Goal: Task Accomplishment & Management: Use online tool/utility

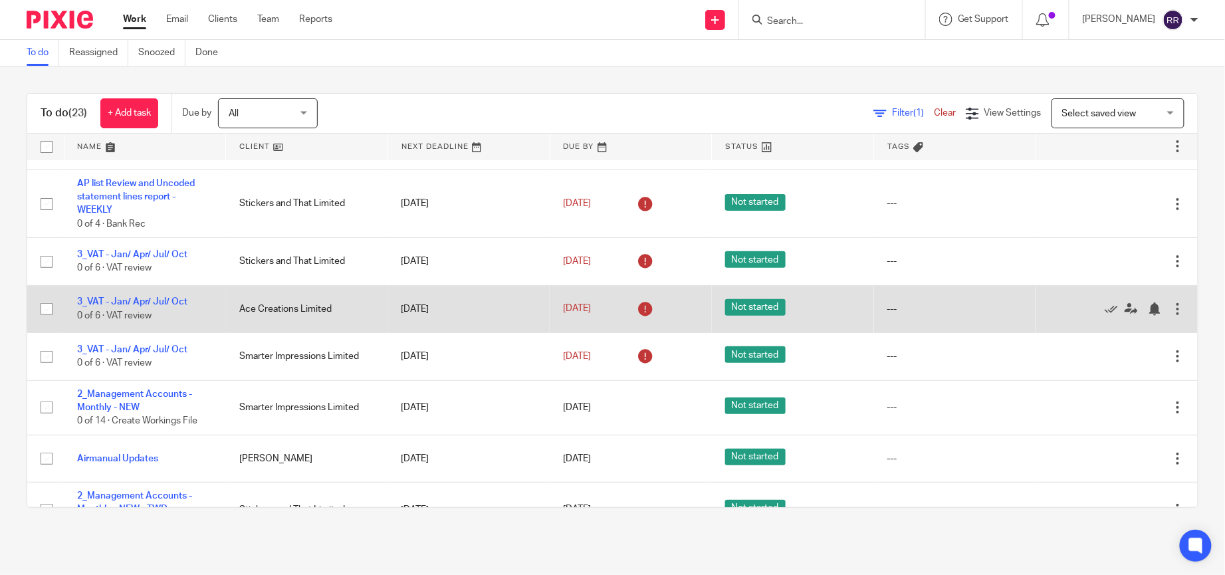
scroll to position [299, 0]
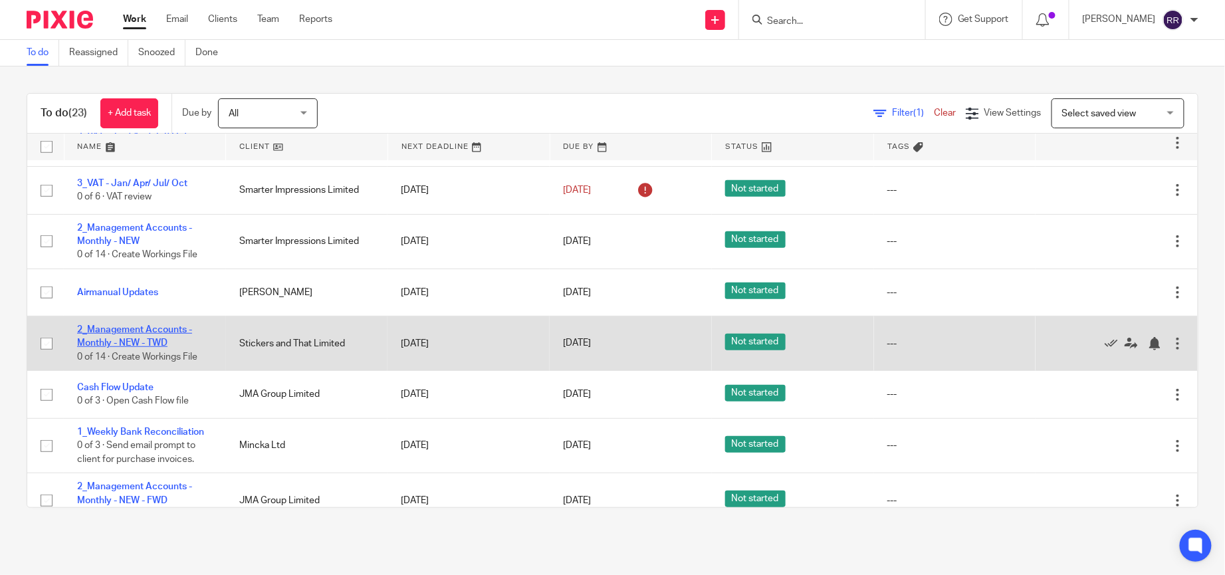
click at [156, 346] on link "2_Management Accounts - Monthly - NEW - TWD" at bounding box center [134, 336] width 115 height 23
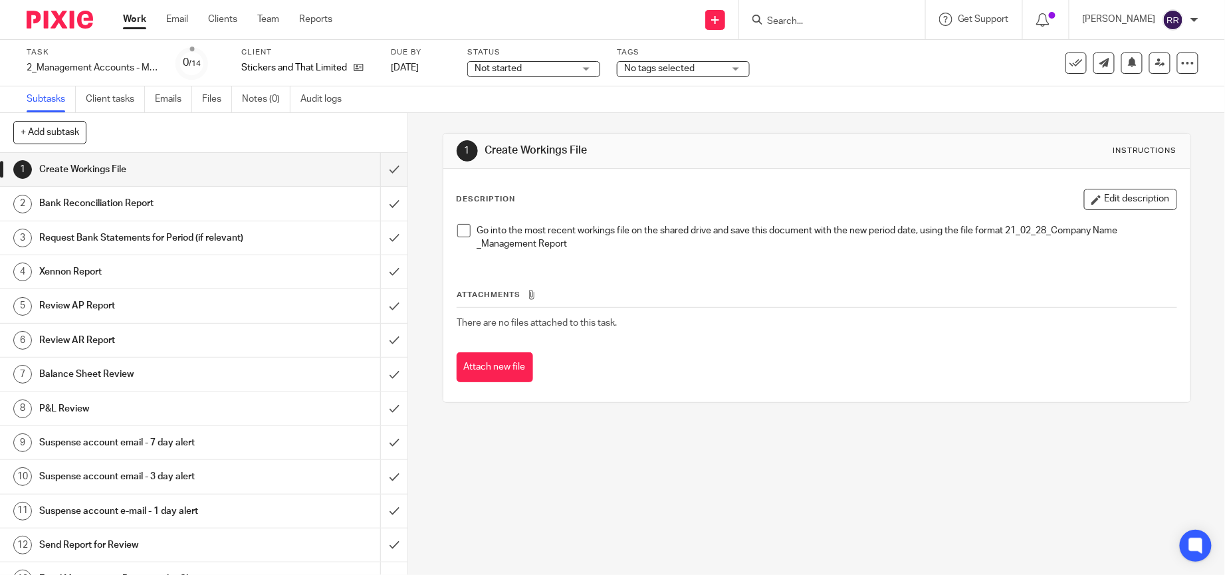
scroll to position [71, 0]
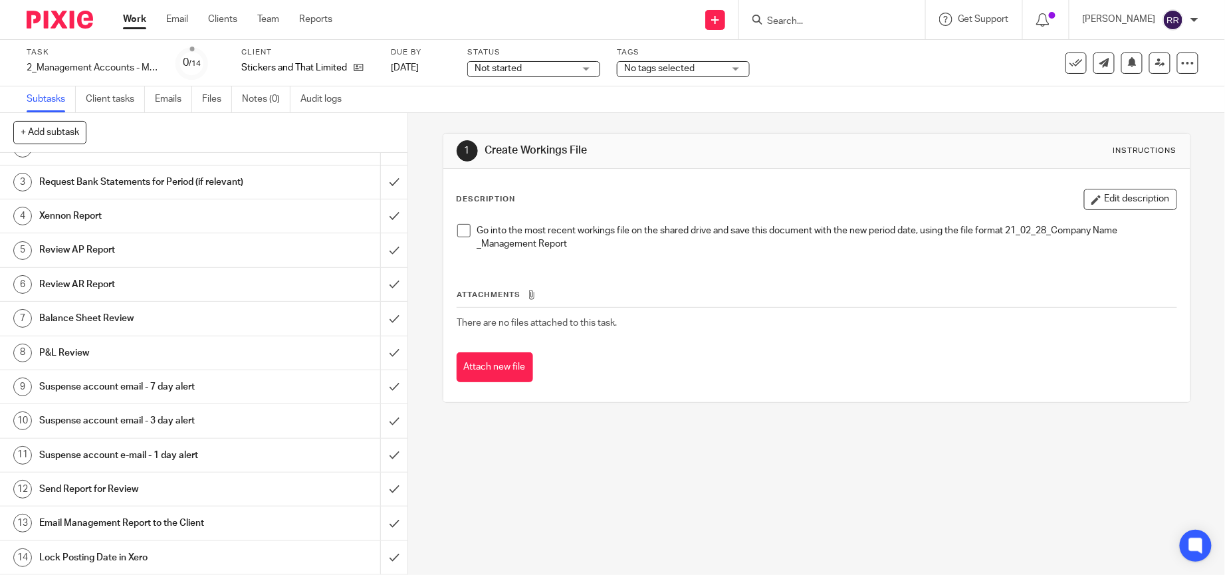
click at [284, 485] on div "Send Report for Review" at bounding box center [203, 489] width 328 height 20
click at [291, 525] on div "Email Management Report to the Client" at bounding box center [203, 523] width 328 height 20
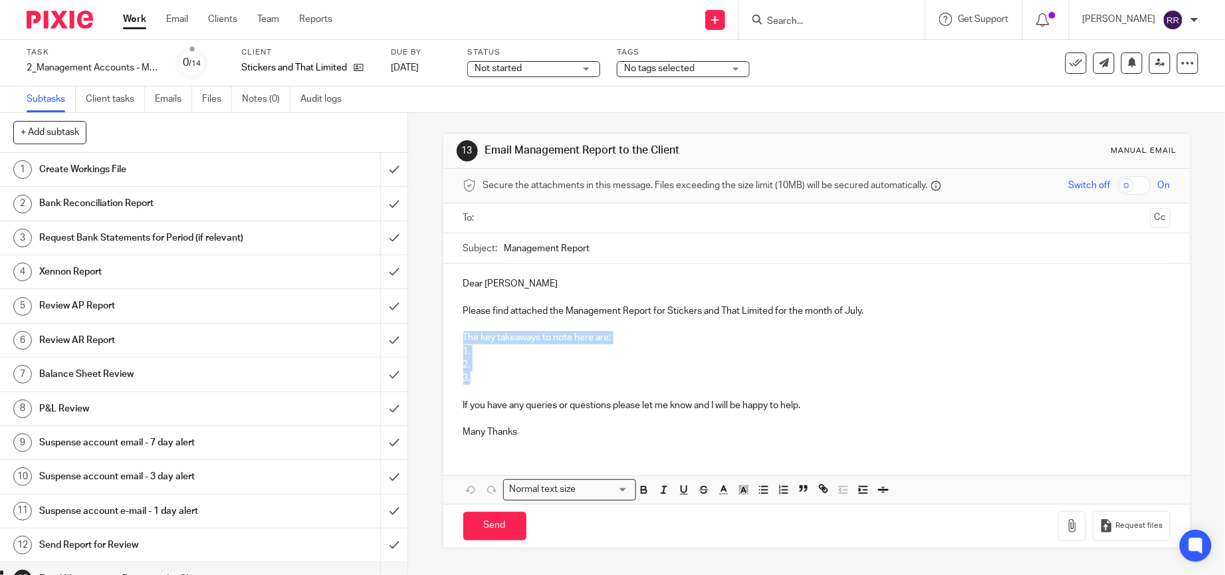
drag, startPoint x: 487, startPoint y: 375, endPoint x: 453, endPoint y: 336, distance: 51.8
click at [453, 336] on div "Dear Ryan Please find attached the Management Report for Stickers and That Limi…" at bounding box center [816, 356] width 747 height 185
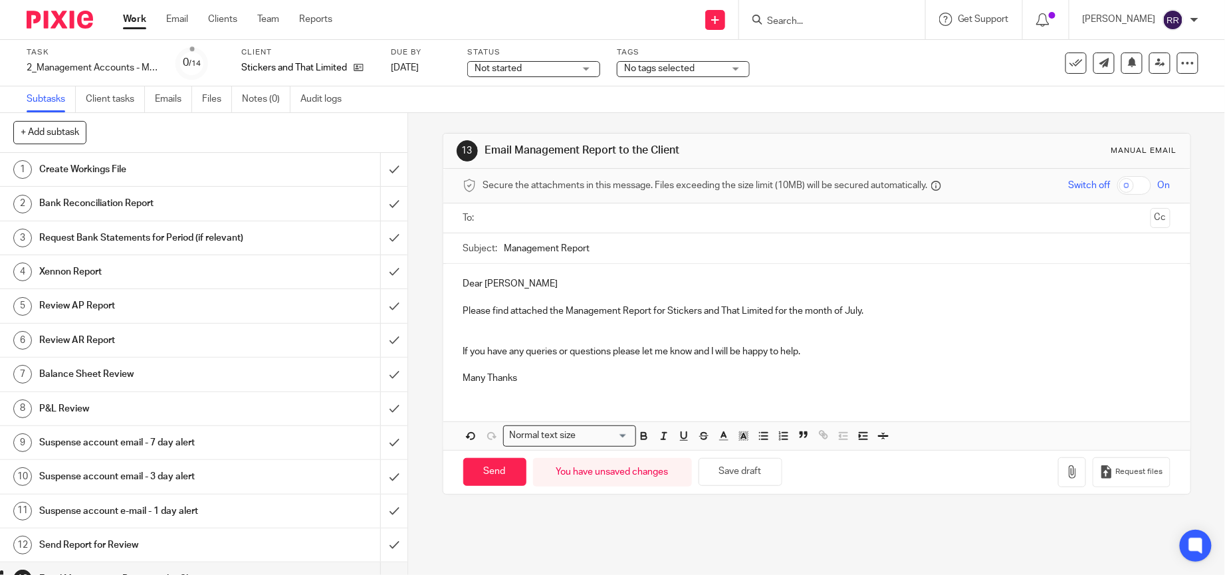
click at [617, 248] on input "Management Report" at bounding box center [838, 248] width 666 height 30
click at [592, 241] on input "Management Report_ July 2025" at bounding box center [838, 248] width 666 height 30
type input "Management Report_ Print Often Group July 2025"
click at [691, 216] on input "text" at bounding box center [817, 218] width 658 height 15
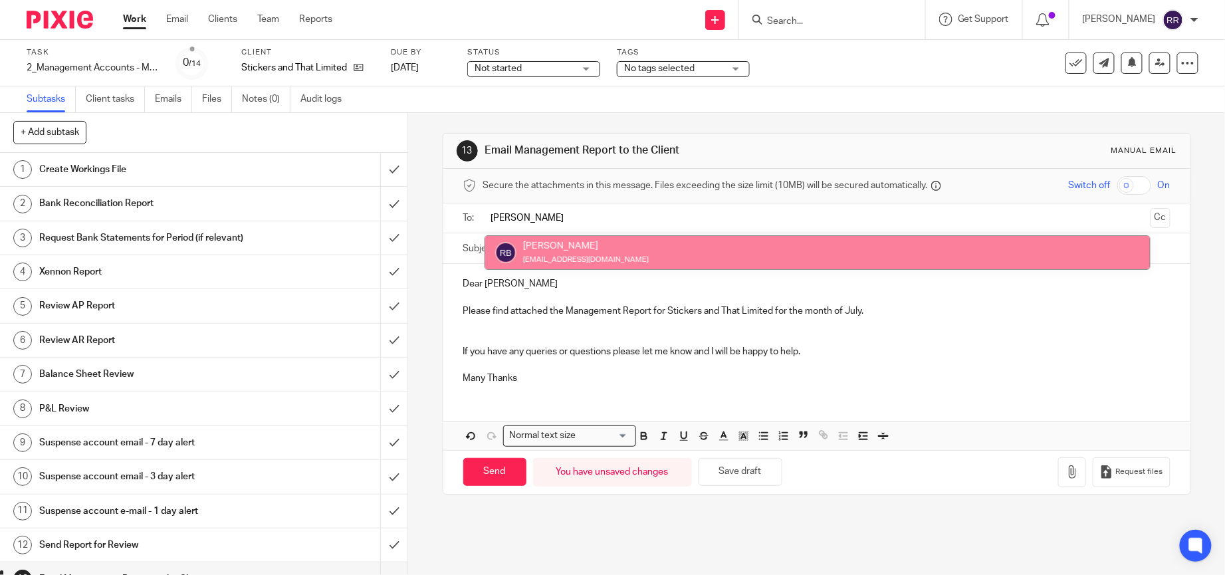
type input "ryan"
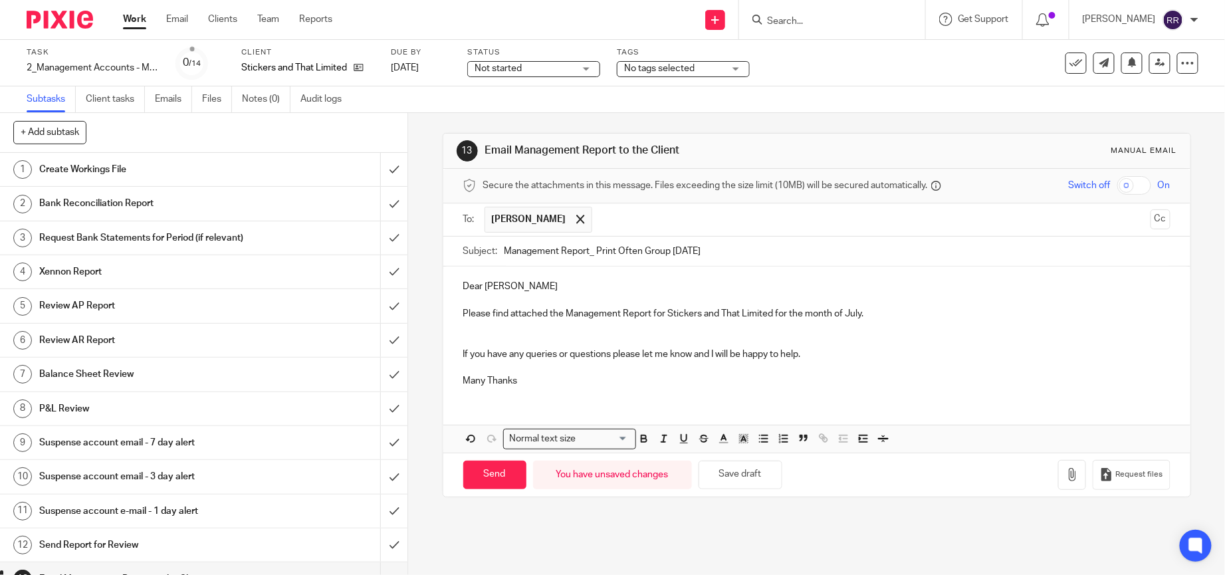
click at [675, 213] on input "text" at bounding box center [872, 220] width 546 height 26
paste input "finance@printoften.co.uk"
type input "finance@printoften.co.uk"
click at [687, 222] on span at bounding box center [691, 219] width 9 height 9
click at [551, 380] on p "Many Thanks" at bounding box center [816, 380] width 707 height 13
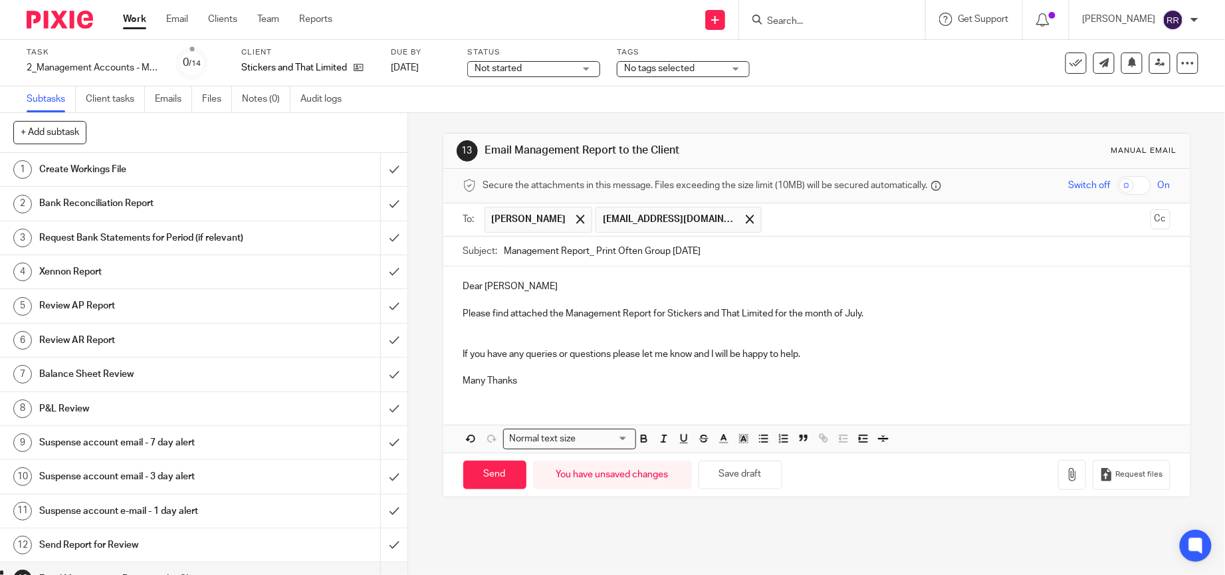
click at [855, 316] on p "Please find attached the Management Report for Stickers and That Limited for th…" at bounding box center [816, 313] width 707 height 13
click at [539, 328] on p at bounding box center [816, 326] width 707 height 13
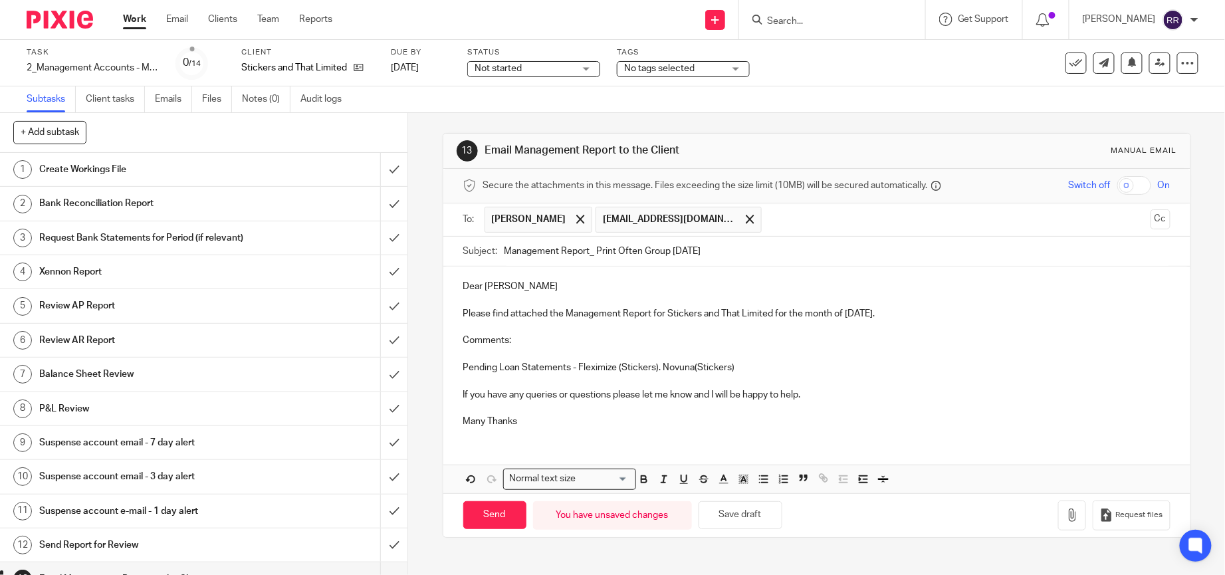
click at [684, 363] on p "Pending Loan Statements - Fleximize (Stickers). Novuna(Stickers)" at bounding box center [816, 367] width 707 height 13
drag, startPoint x: 687, startPoint y: 366, endPoint x: 660, endPoint y: 365, distance: 27.3
click at [660, 365] on p "Pending Loan Statements - Fleximize (Stickers). Novuna(Stickers)" at bounding box center [816, 367] width 707 height 13
click at [721, 368] on p "Pending Loan Statements - Fleximize (Stickers). Vivid(Stickers)" at bounding box center [816, 367] width 707 height 13
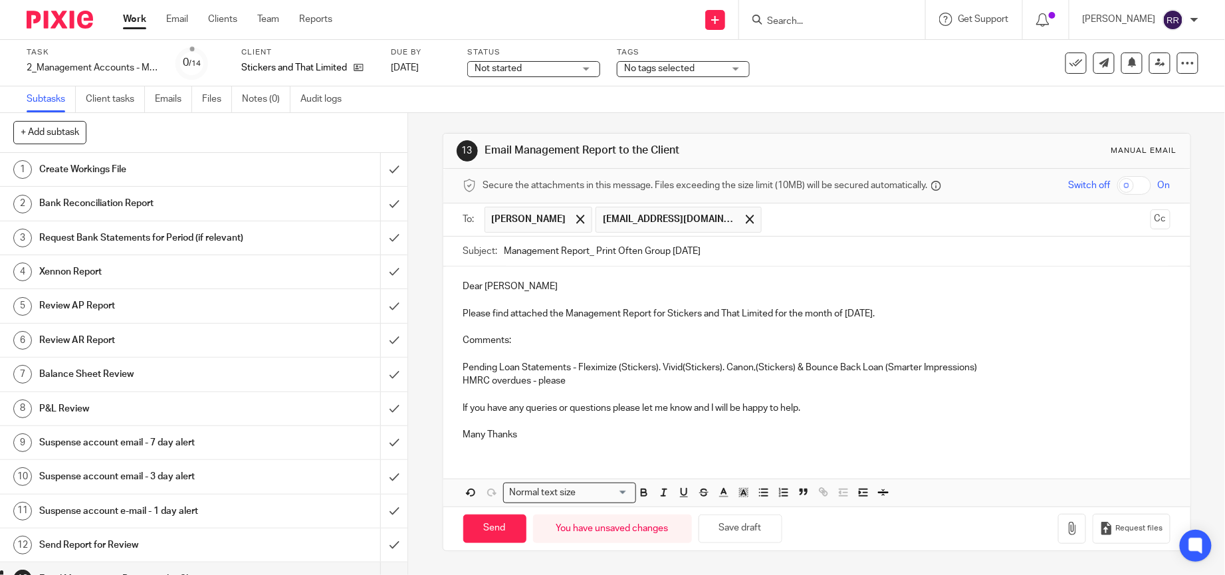
click at [521, 384] on p "HMRC overdues - please" at bounding box center [816, 380] width 707 height 13
click at [525, 383] on p "HMRC overdues - please" at bounding box center [816, 380] width 707 height 13
click at [543, 388] on p "HMRC overdue - please" at bounding box center [816, 380] width 707 height 13
click at [541, 382] on p "HMRC overdue - please" at bounding box center [816, 380] width 707 height 13
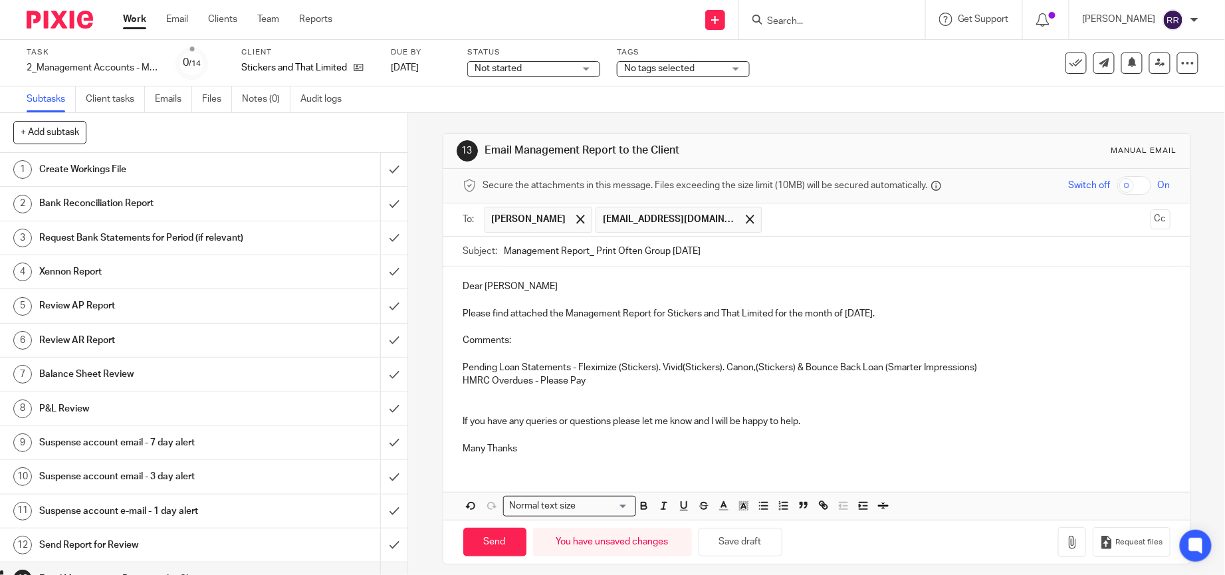
drag, startPoint x: 600, startPoint y: 380, endPoint x: 459, endPoint y: 380, distance: 141.6
click at [463, 380] on p "HMRC Overdues - Please Pay" at bounding box center [816, 380] width 707 height 13
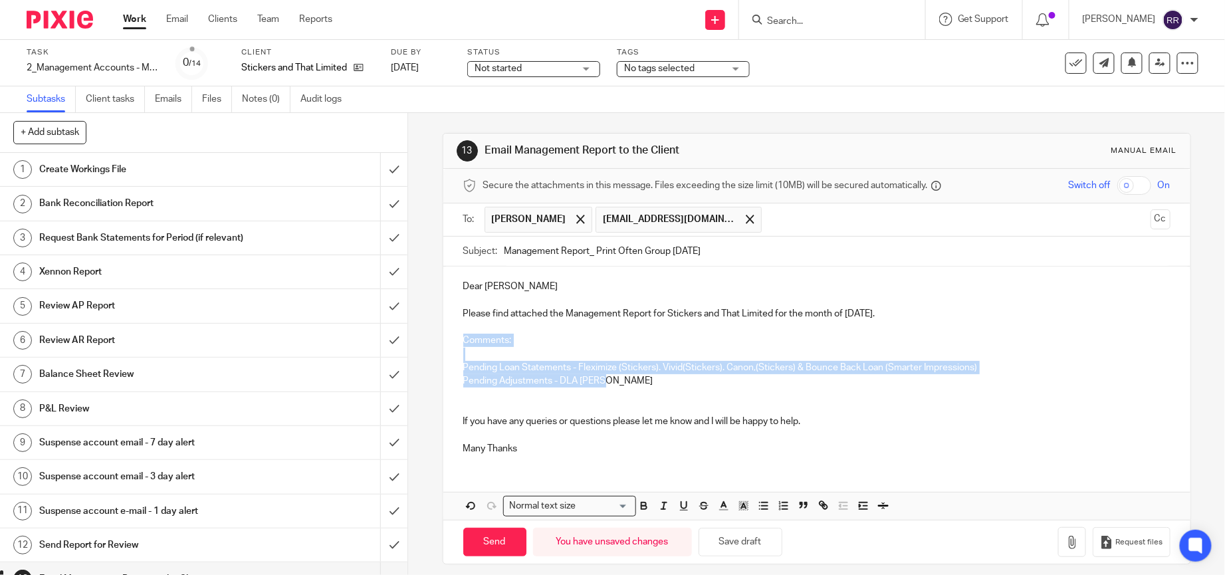
drag, startPoint x: 624, startPoint y: 385, endPoint x: 455, endPoint y: 346, distance: 173.4
click at [455, 346] on div "Dear Ryan Please find attached the Management Report for Stickers and That Limi…" at bounding box center [816, 366] width 747 height 198
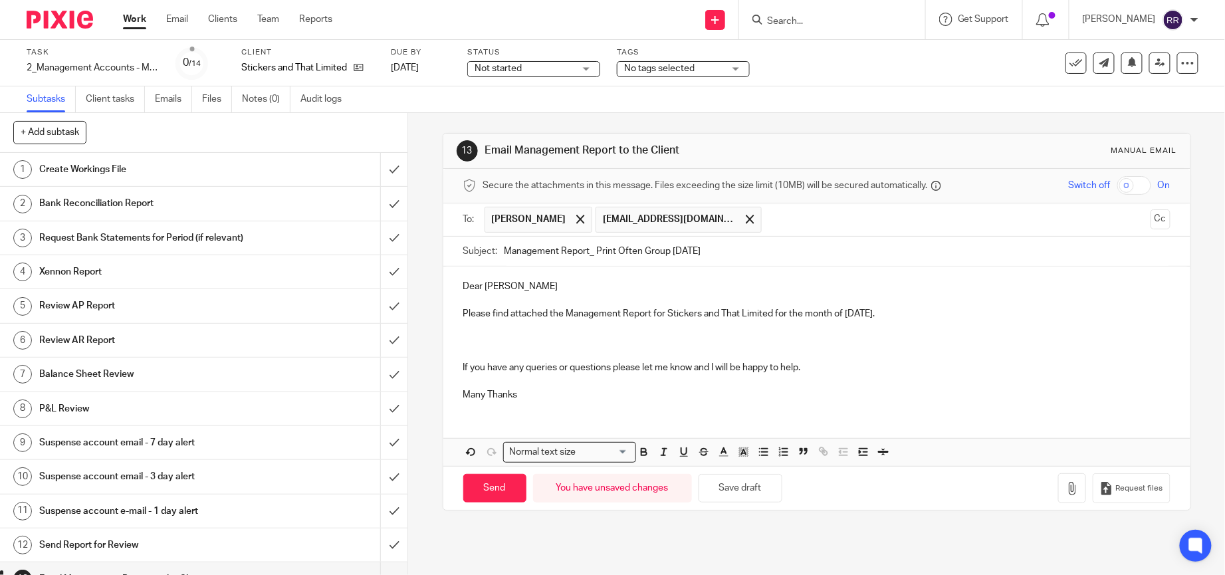
click at [481, 345] on p at bounding box center [816, 340] width 707 height 13
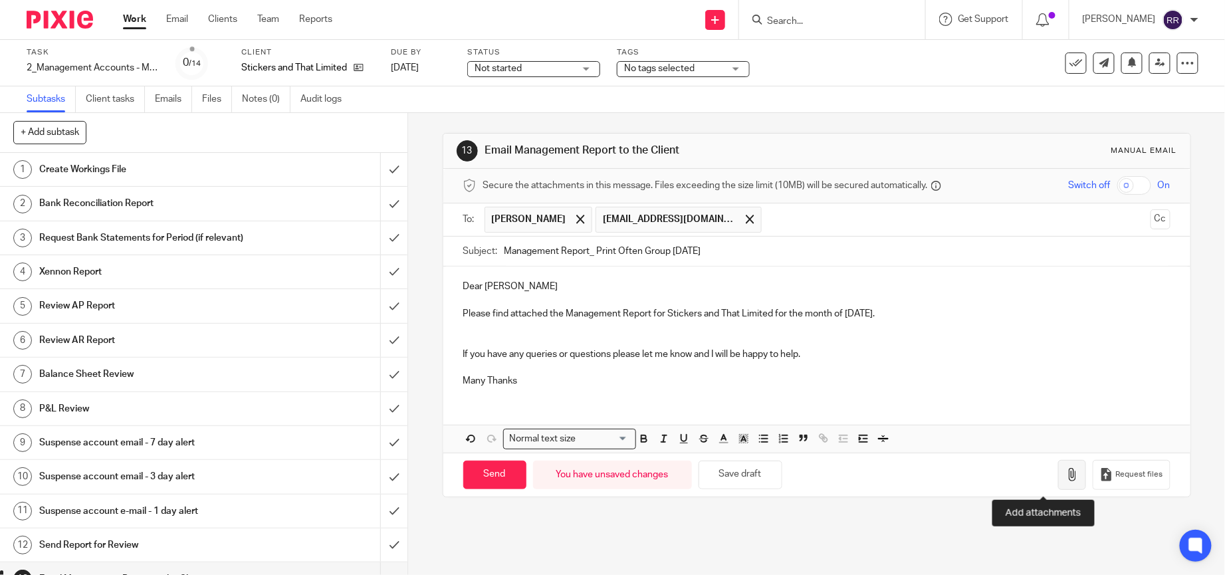
click at [1066, 475] on icon "button" at bounding box center [1072, 474] width 13 height 13
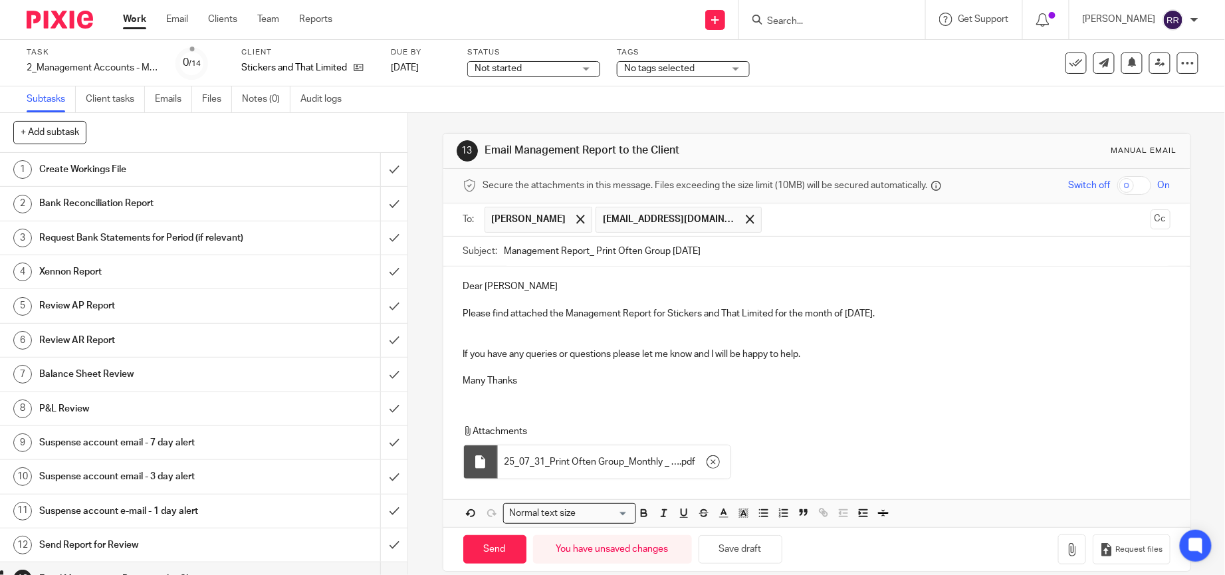
scroll to position [21, 0]
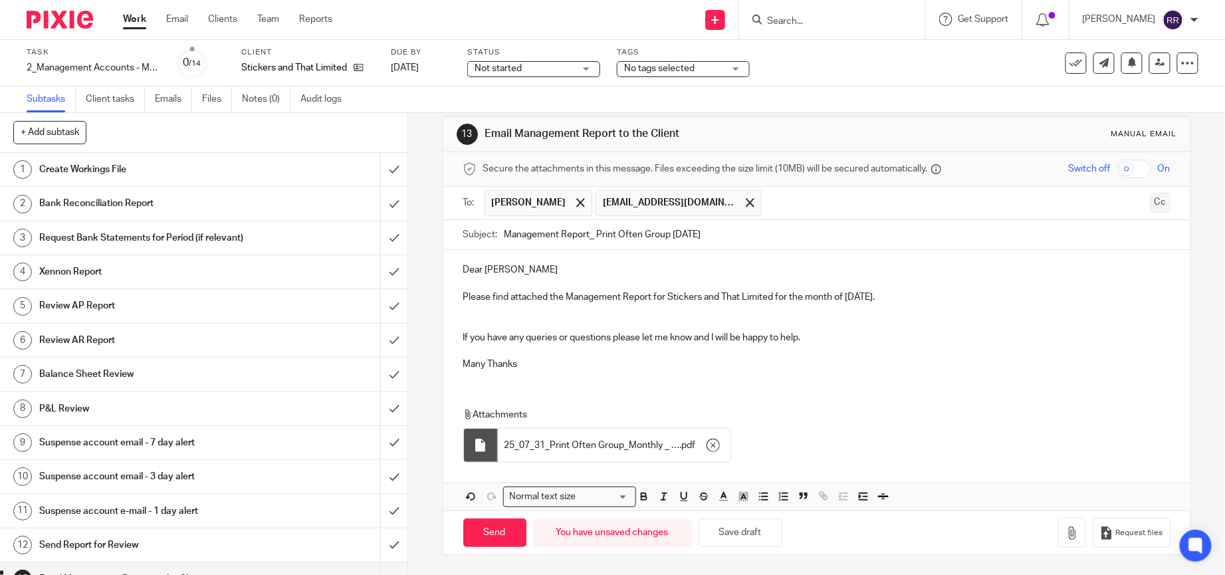
click at [1151, 198] on button "Cc" at bounding box center [1161, 203] width 20 height 20
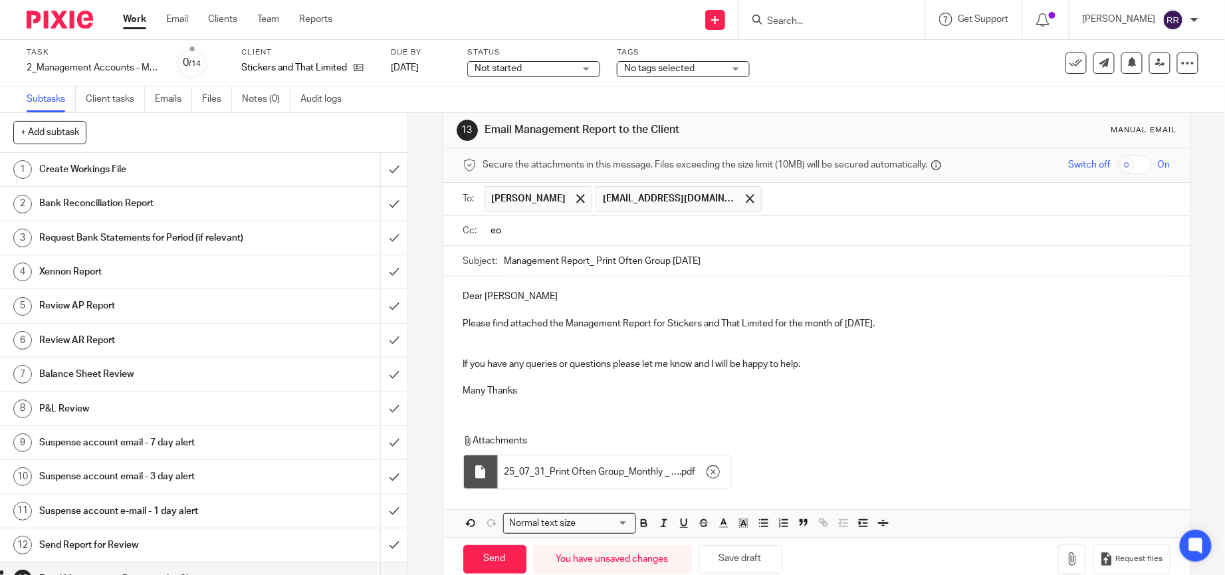
type input "e"
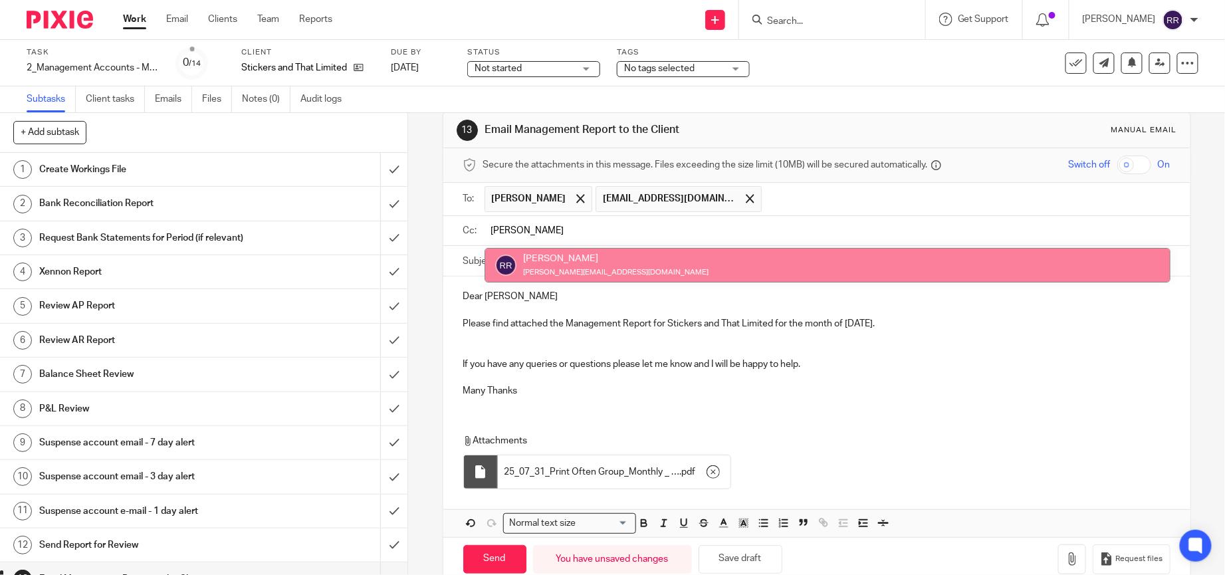
type input "ronna"
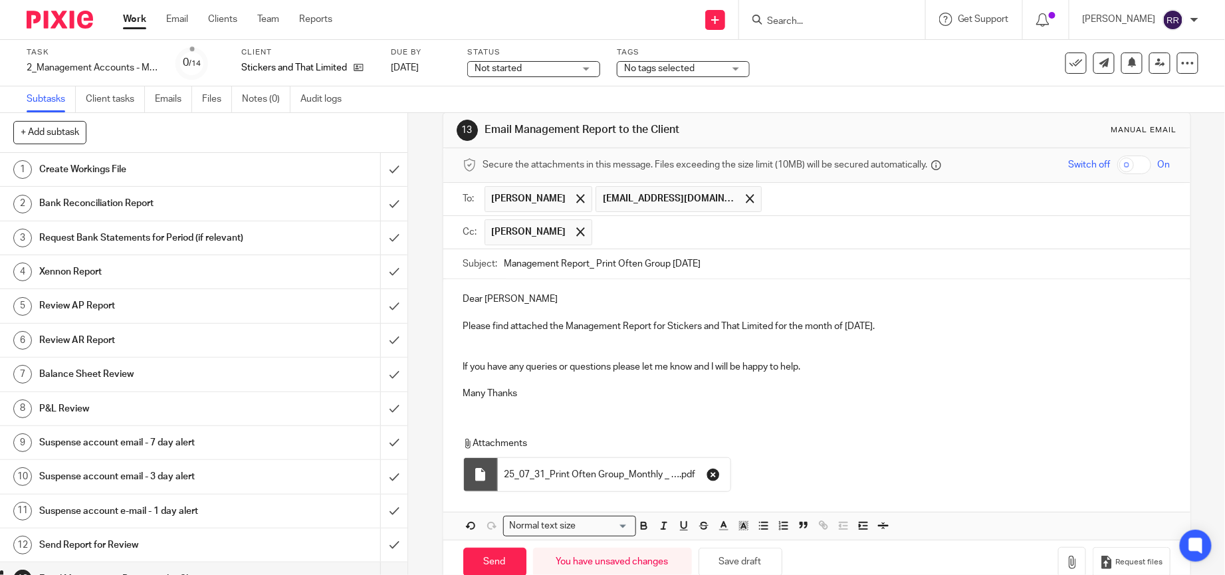
click at [707, 478] on icon "button" at bounding box center [713, 474] width 13 height 13
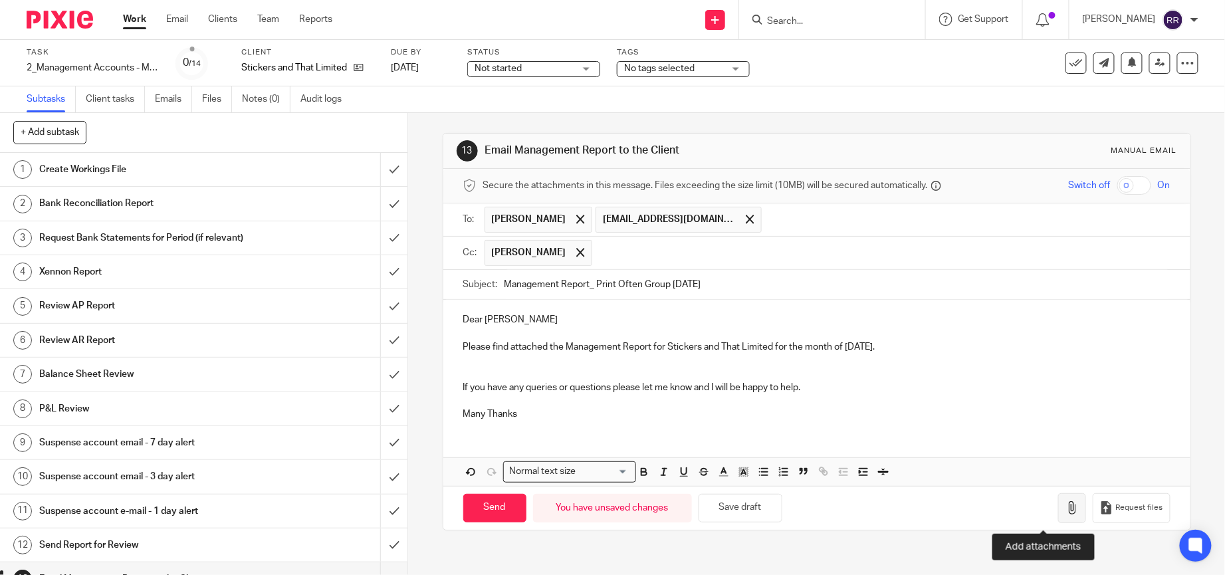
click at [1066, 509] on icon "button" at bounding box center [1072, 507] width 13 height 13
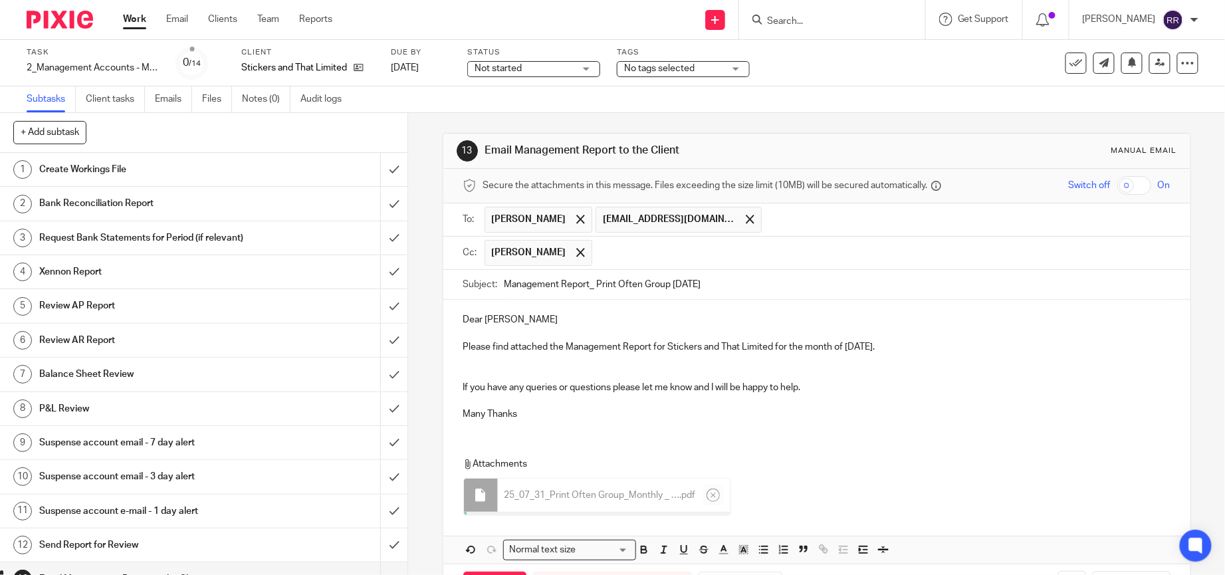
click at [535, 322] on p "Dear Ryan" at bounding box center [816, 319] width 707 height 13
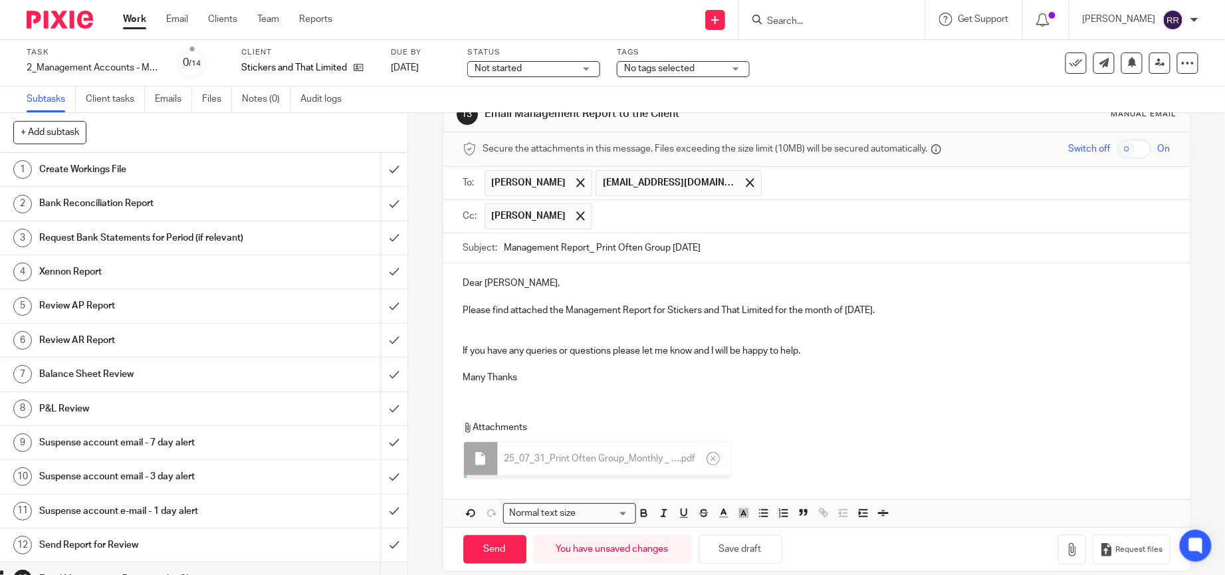
scroll to position [58, 0]
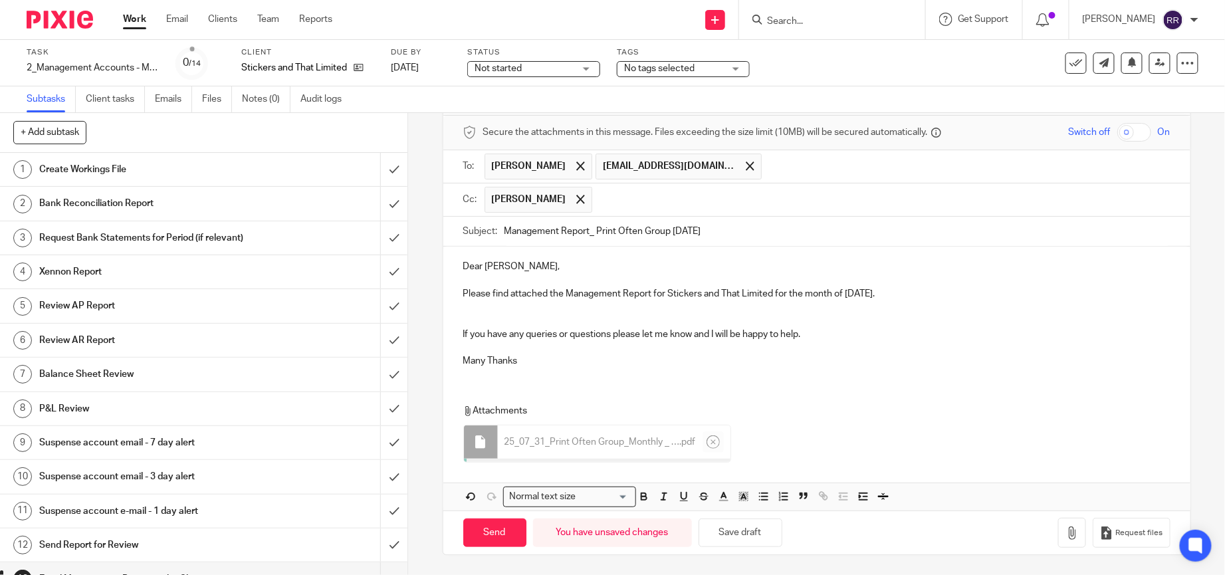
click at [802, 231] on input "Management Report_ Print Often Group July 2025" at bounding box center [838, 232] width 666 height 30
click at [794, 228] on input "Management Report_ Print Often Group July 2025 - Stickers and That } Smarter Im…" at bounding box center [838, 232] width 666 height 30
type input "Management Report_ Print Often Group July 2025 - Stickers and That | Smarter Im…"
click at [866, 391] on div "Attachments 25_07_31_Print Often Group_Monthly _ Simple . pdf" at bounding box center [816, 430] width 747 height 78
click at [604, 375] on div "Dear Ryan, Please find attached the Management Report for Stickers and That Lim…" at bounding box center [816, 312] width 747 height 131
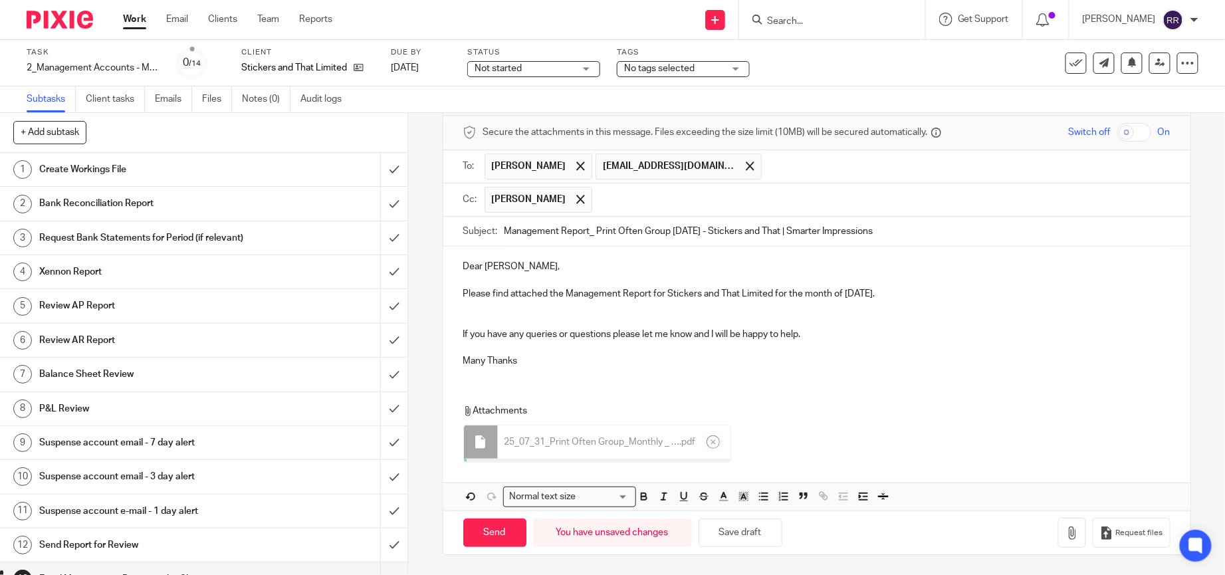
click at [834, 386] on div "Dear Ryan, Please find attached the Management Report for Stickers and That Lim…" at bounding box center [816, 379] width 747 height 264
click at [1066, 536] on icon "button" at bounding box center [1072, 533] width 13 height 13
click at [500, 536] on input "Send" at bounding box center [494, 533] width 63 height 29
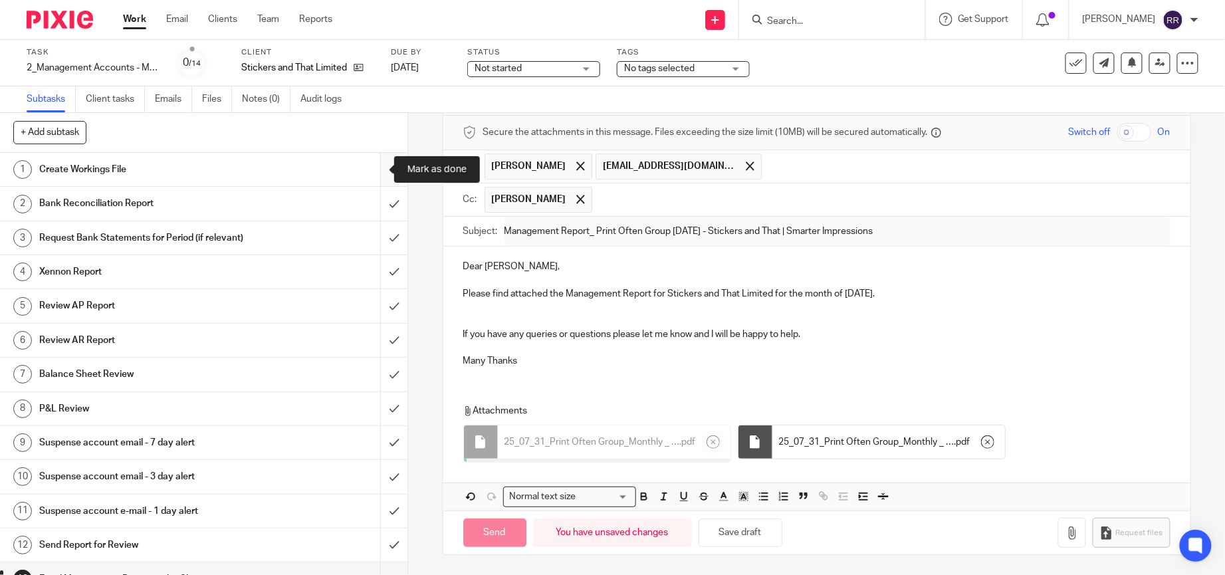
type input "Sent"
click at [371, 174] on input "submit" at bounding box center [204, 169] width 408 height 33
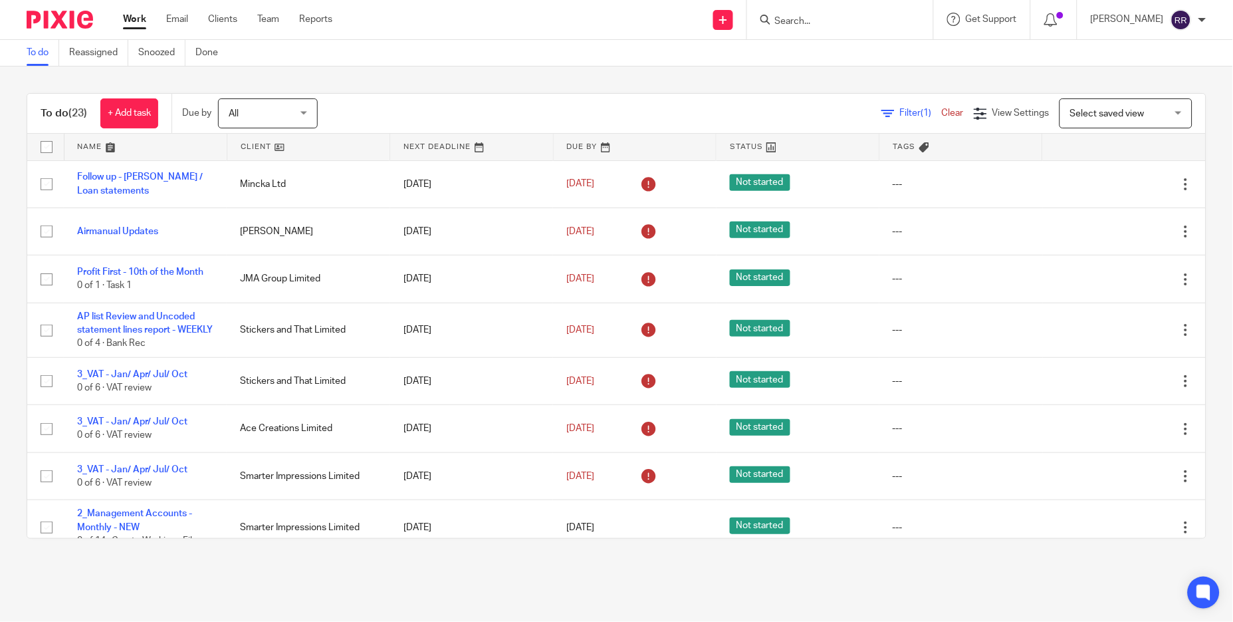
click at [108, 148] on link at bounding box center [145, 147] width 162 height 27
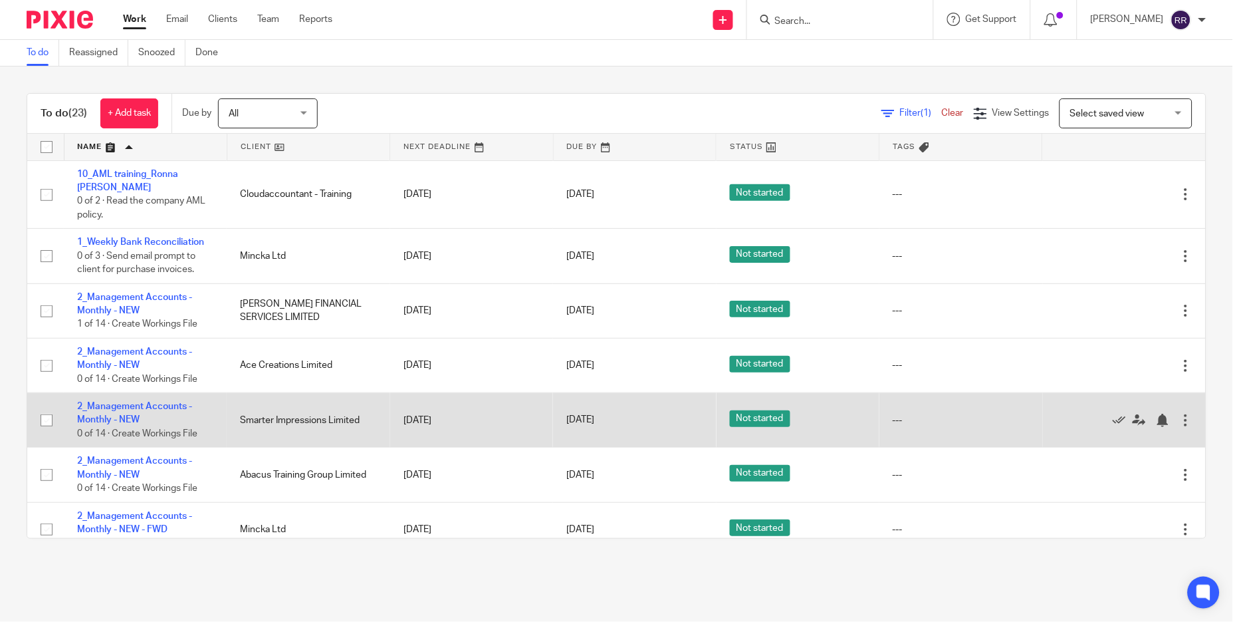
scroll to position [100, 0]
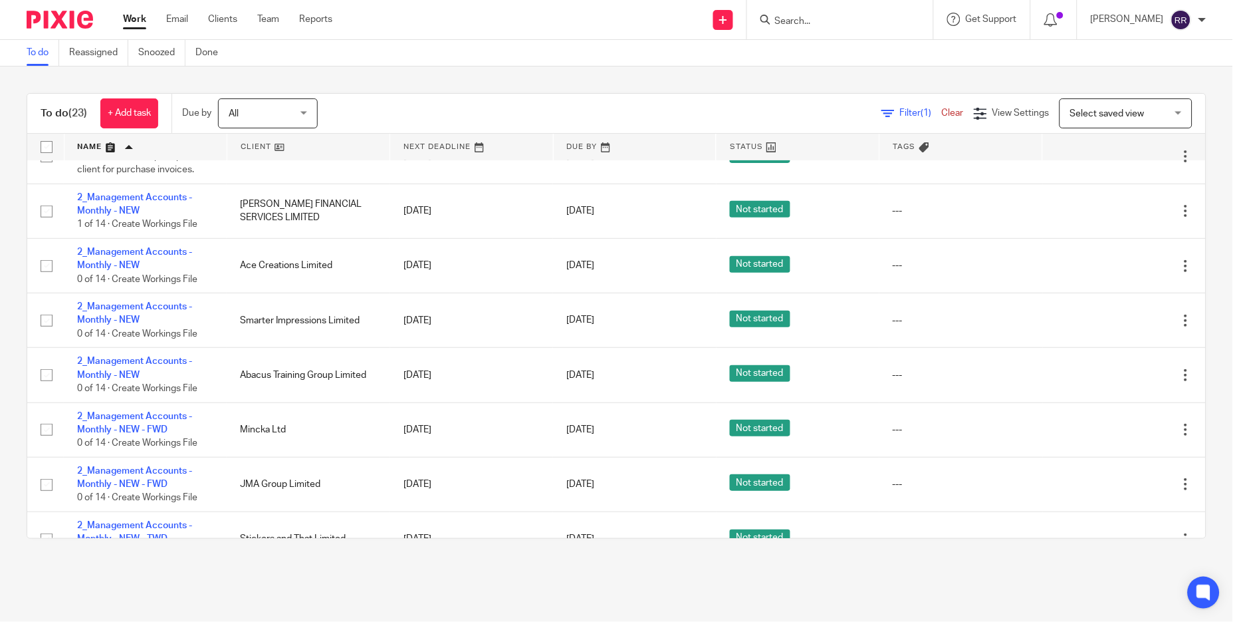
click at [135, 23] on link "Work" at bounding box center [134, 19] width 23 height 13
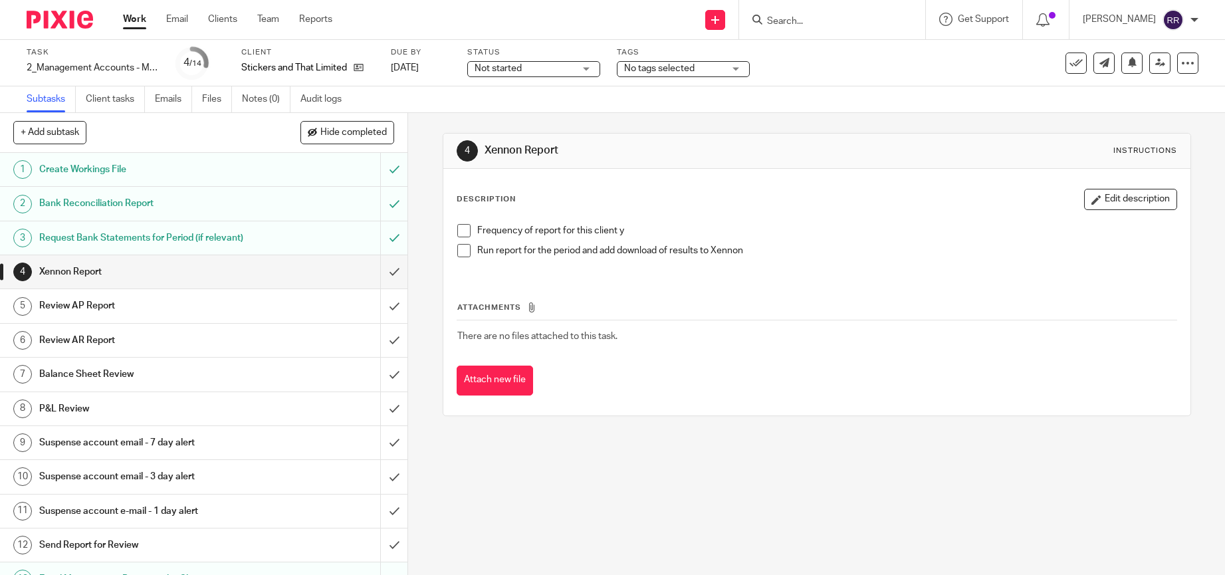
click at [362, 285] on input "submit" at bounding box center [204, 271] width 408 height 33
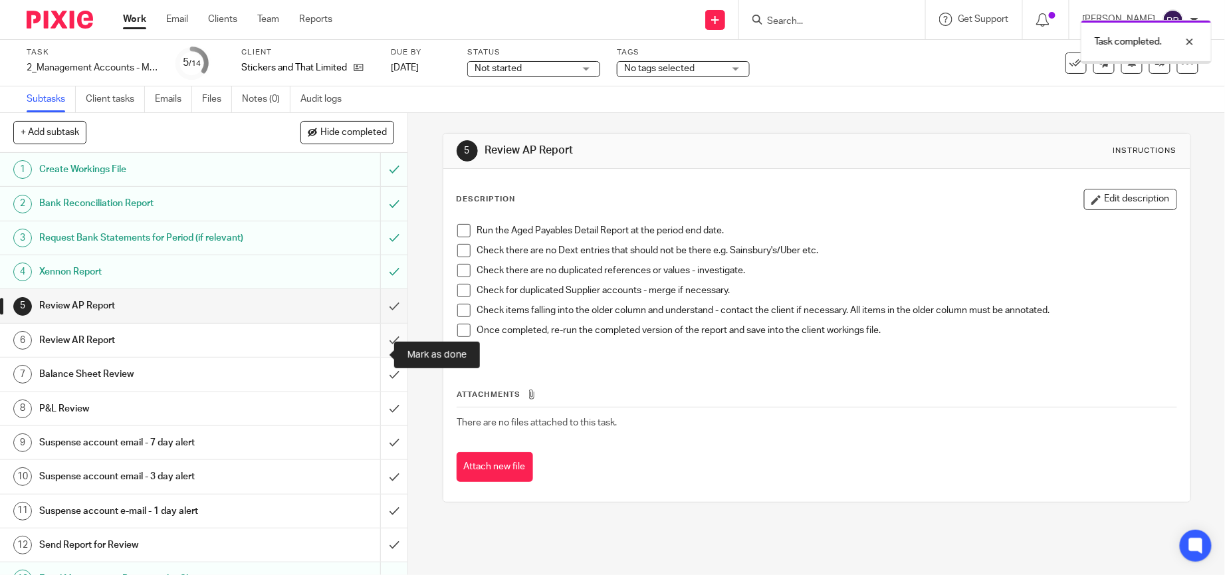
click at [370, 353] on input "submit" at bounding box center [204, 340] width 408 height 33
click at [375, 381] on input "submit" at bounding box center [204, 374] width 408 height 33
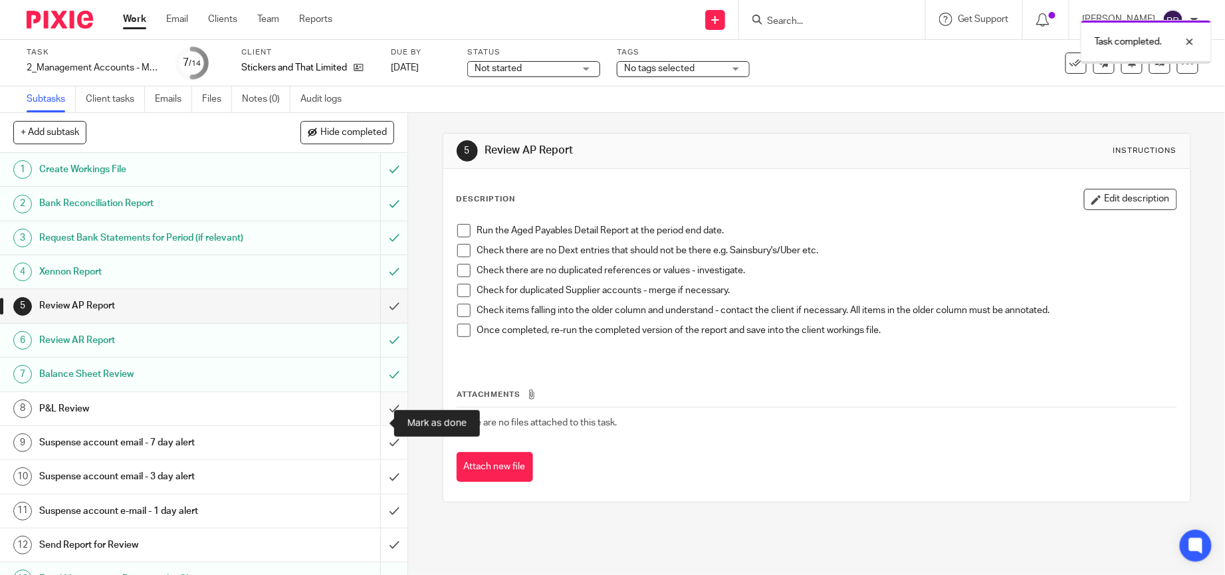
click at [370, 418] on input "submit" at bounding box center [204, 408] width 408 height 33
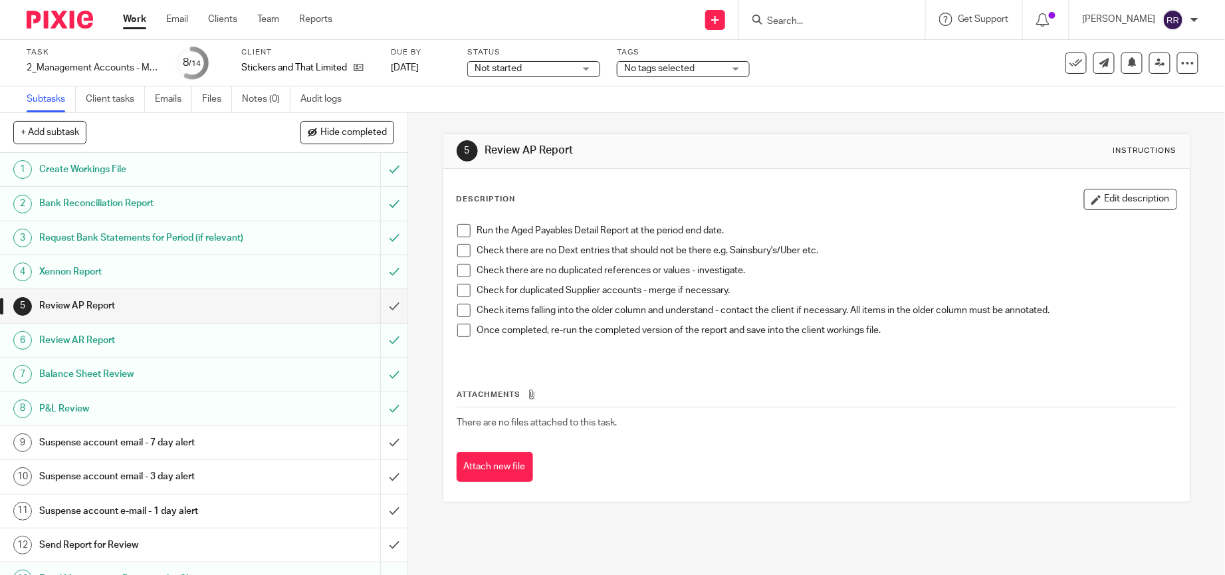
click at [1056, 64] on body "Work Email Clients Team Reports Work Email Clients Team Reports Settings Send n…" at bounding box center [612, 287] width 1225 height 575
click at [147, 17] on ul "Work Email Clients Team Reports" at bounding box center [237, 19] width 229 height 13
click at [142, 17] on link "Work" at bounding box center [134, 19] width 23 height 13
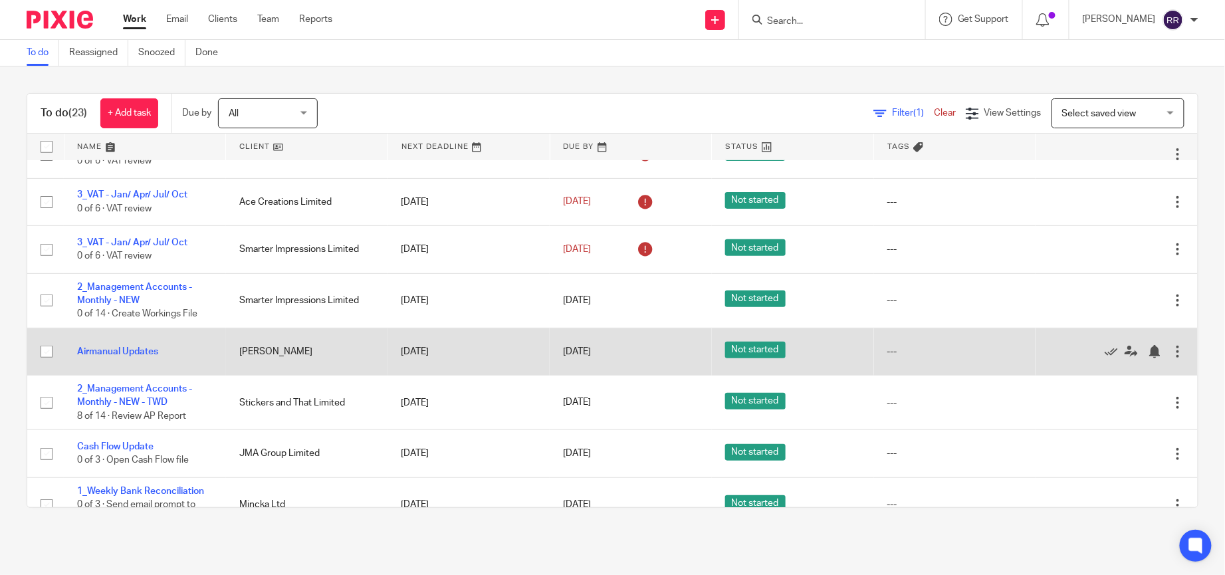
scroll to position [399, 0]
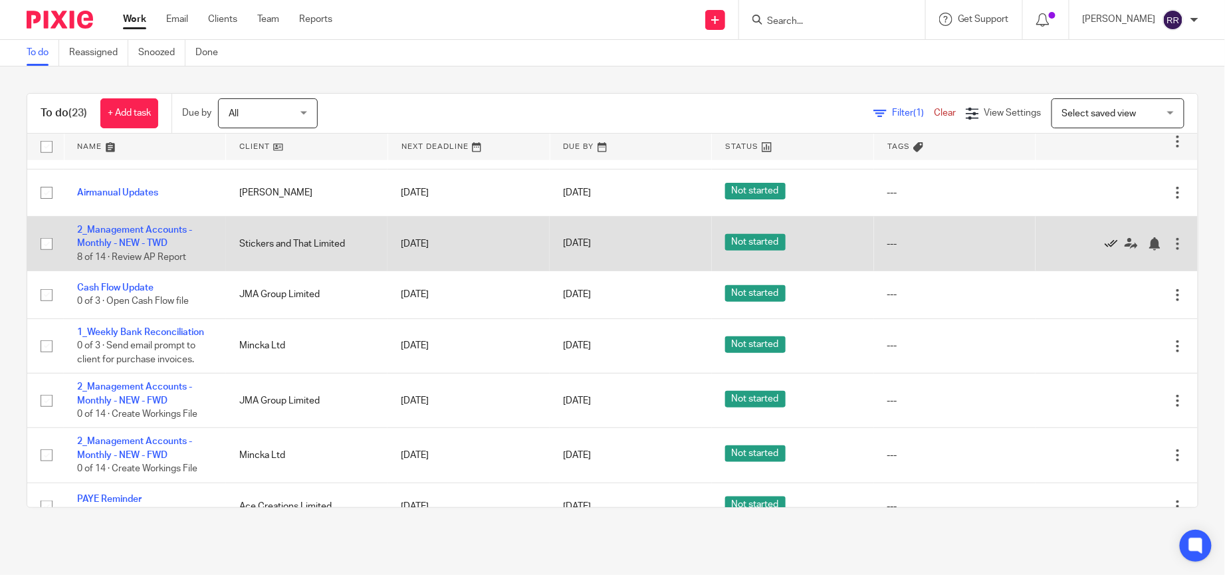
click at [1105, 249] on icon at bounding box center [1111, 243] width 13 height 13
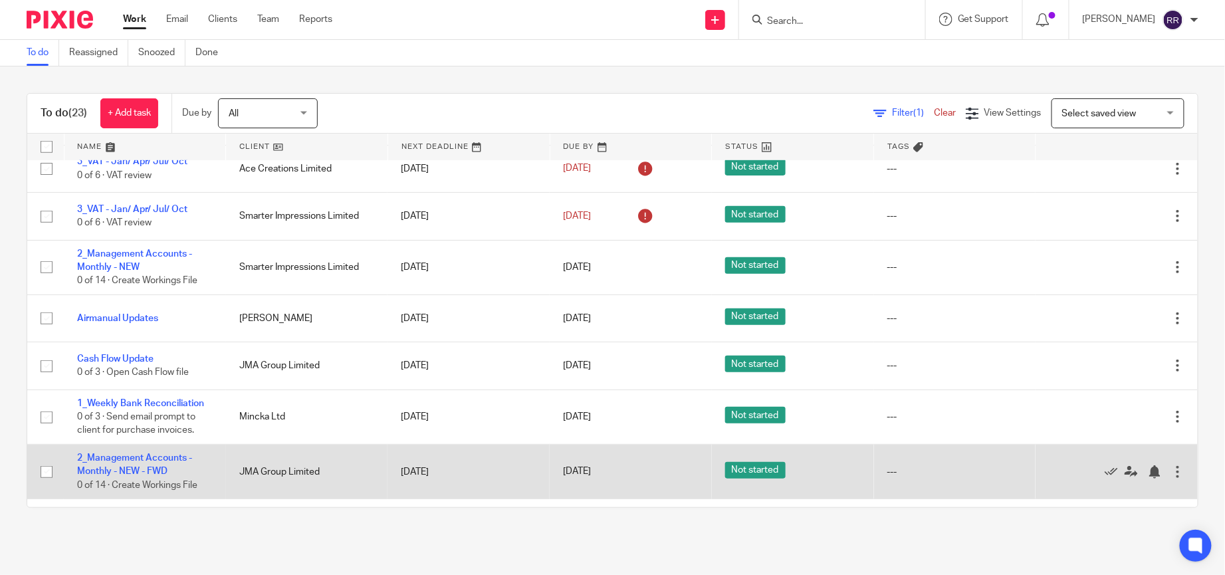
scroll to position [229, 0]
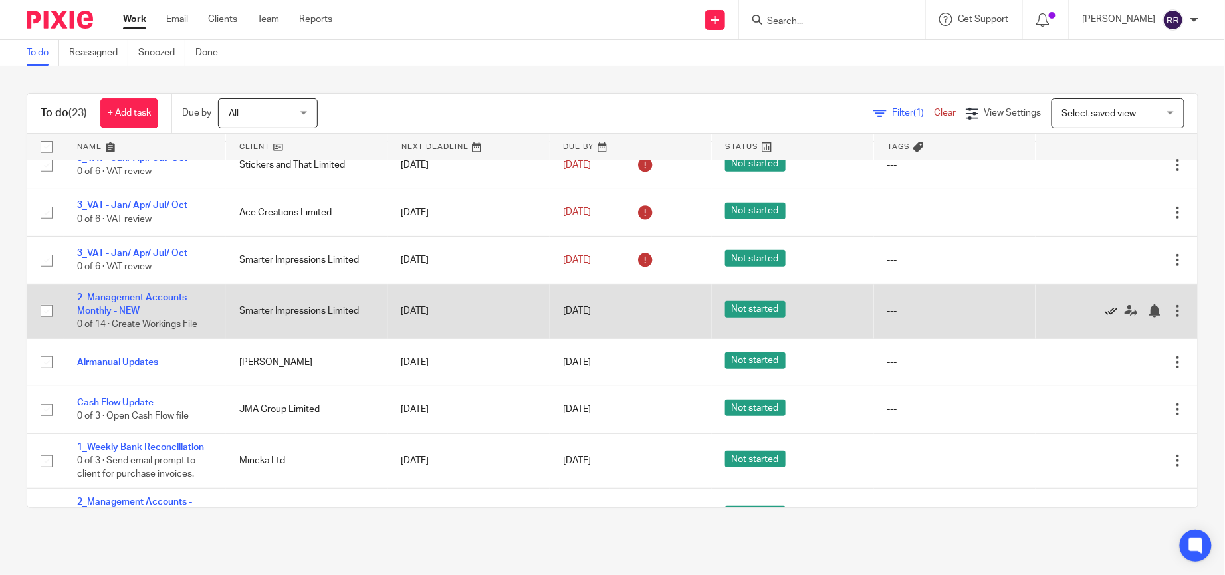
click at [1105, 308] on icon at bounding box center [1111, 310] width 13 height 13
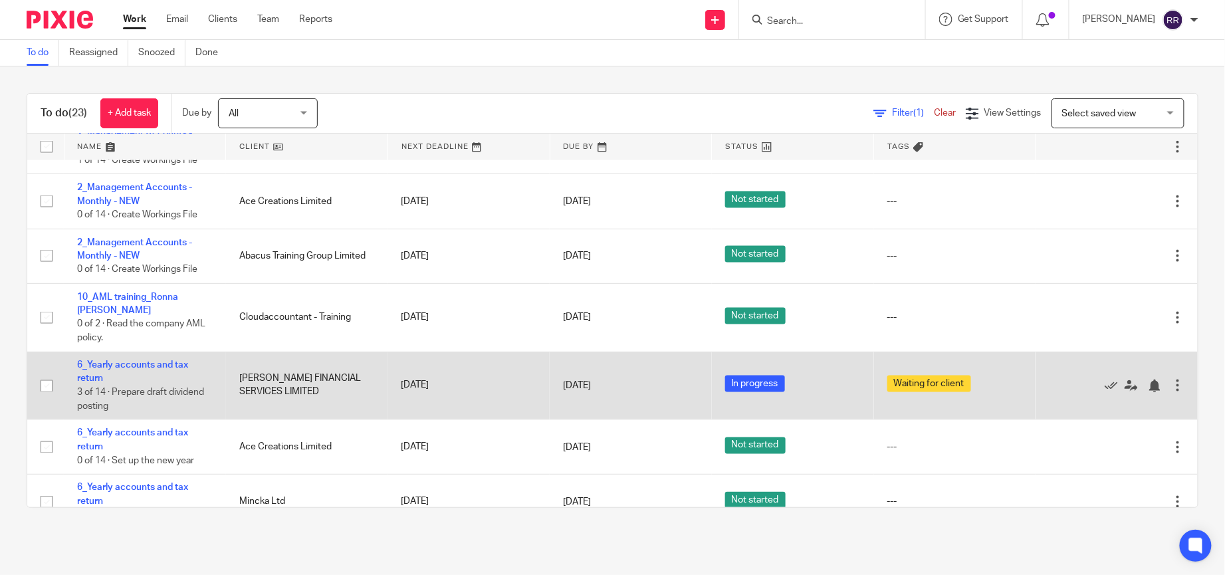
scroll to position [771, 0]
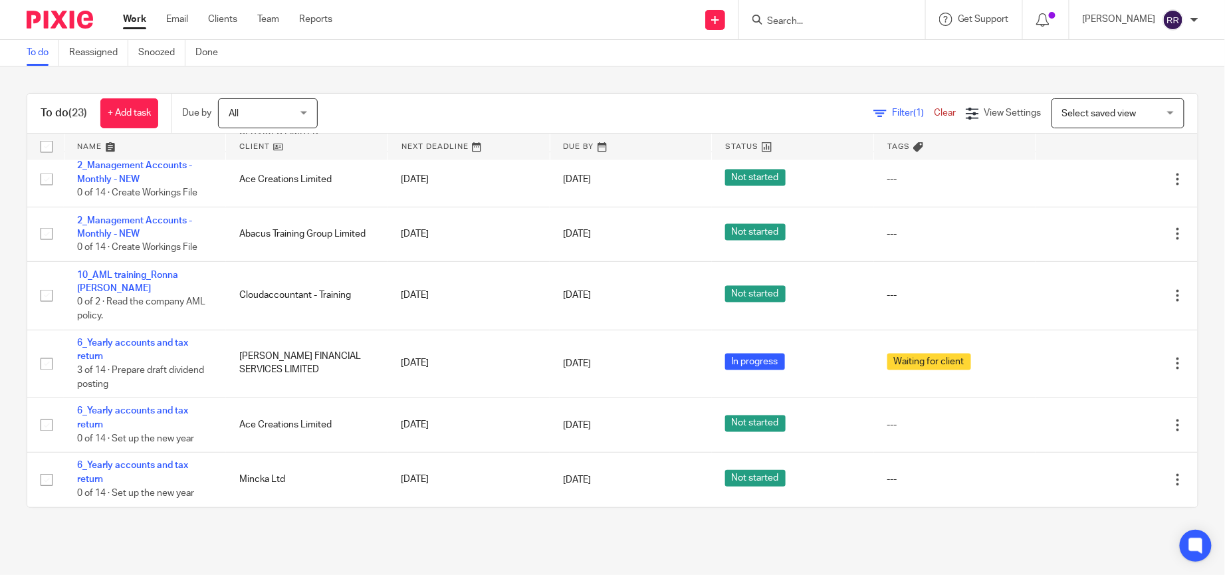
click at [124, 24] on link "Work" at bounding box center [134, 19] width 23 height 13
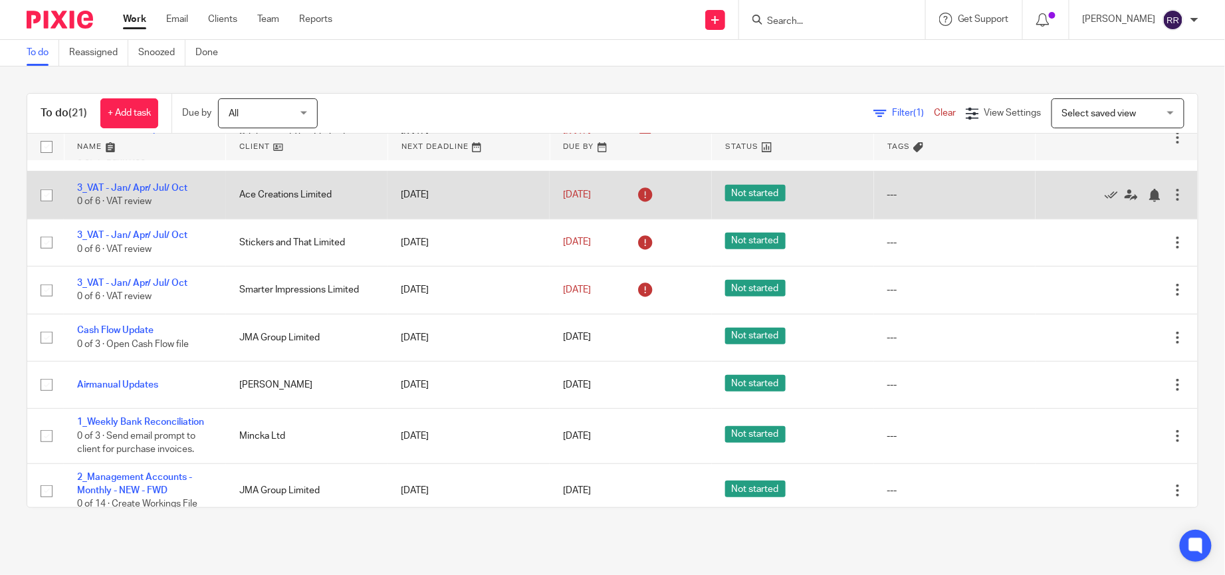
scroll to position [100, 0]
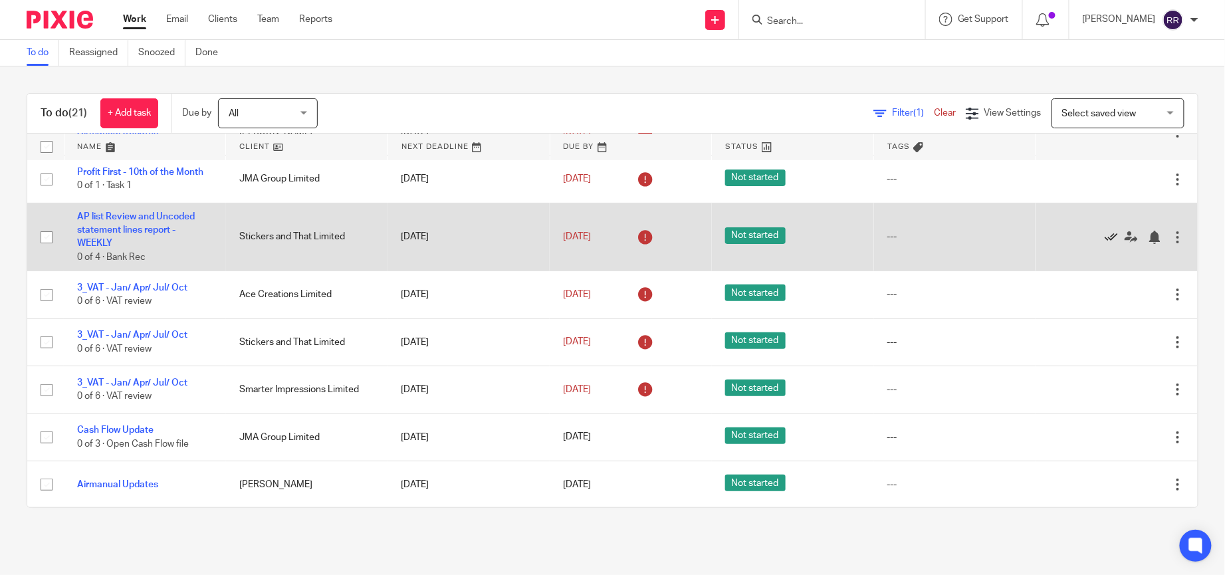
click at [1105, 234] on icon at bounding box center [1111, 237] width 13 height 13
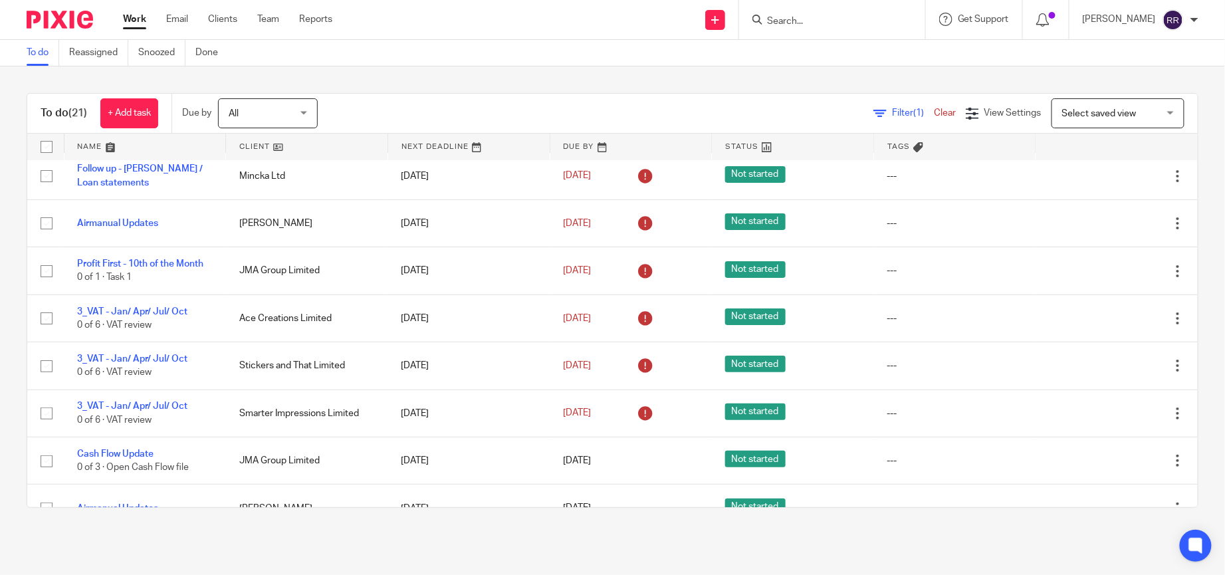
scroll to position [0, 0]
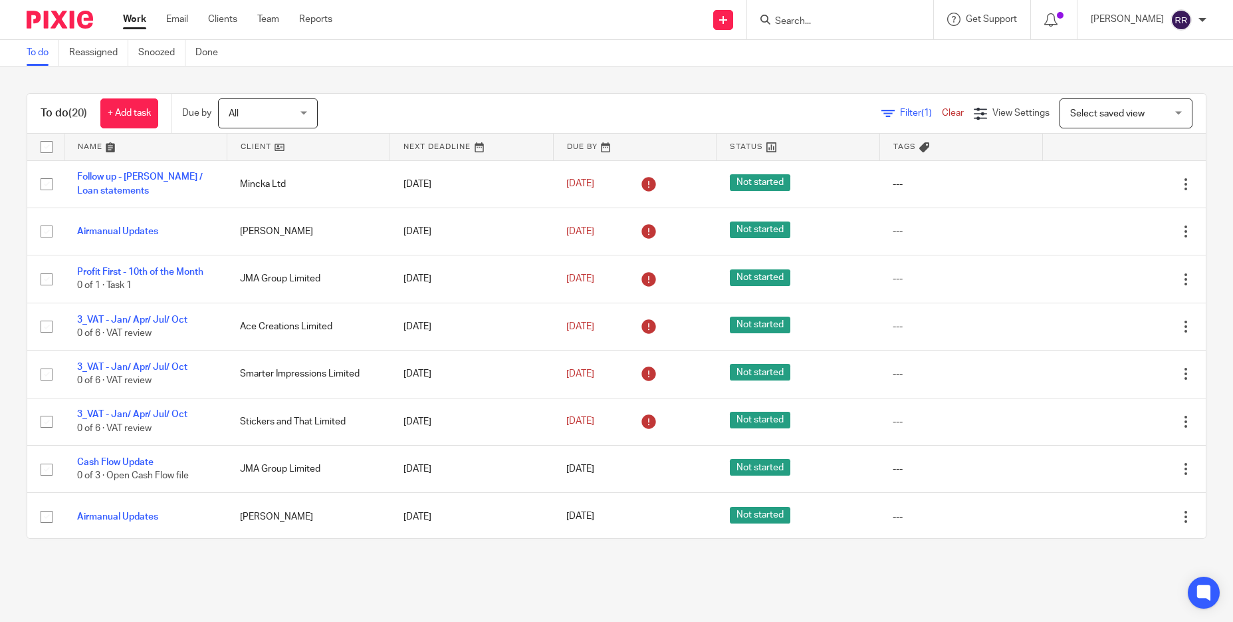
click at [106, 141] on link at bounding box center [145, 147] width 162 height 27
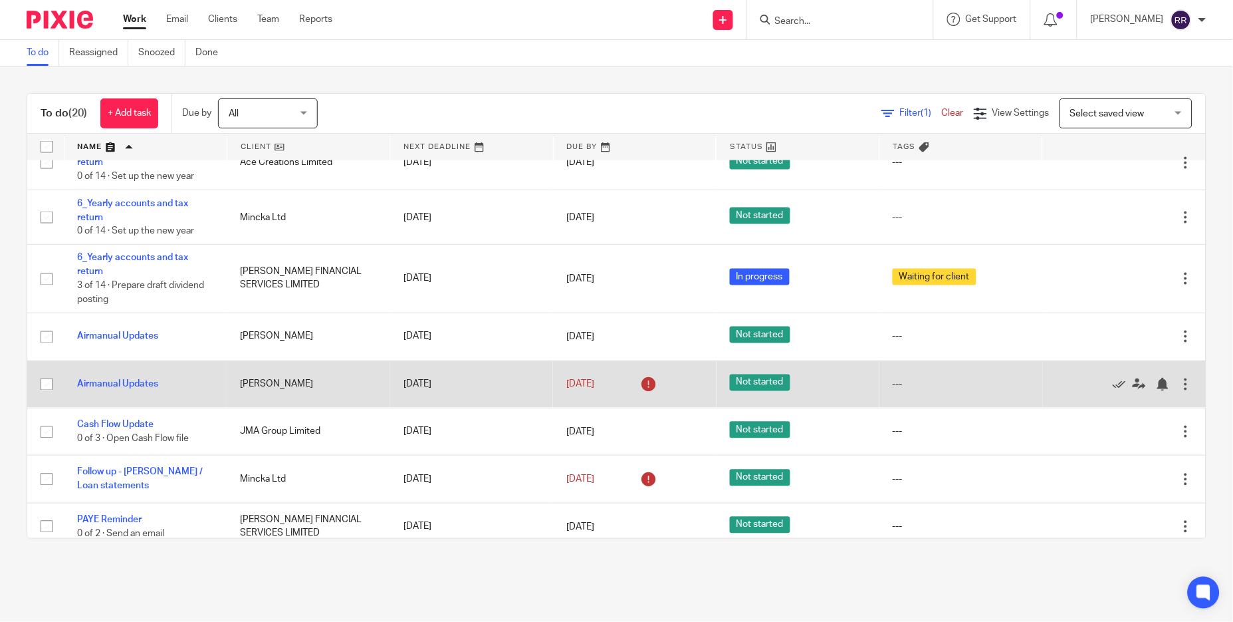
scroll to position [598, 0]
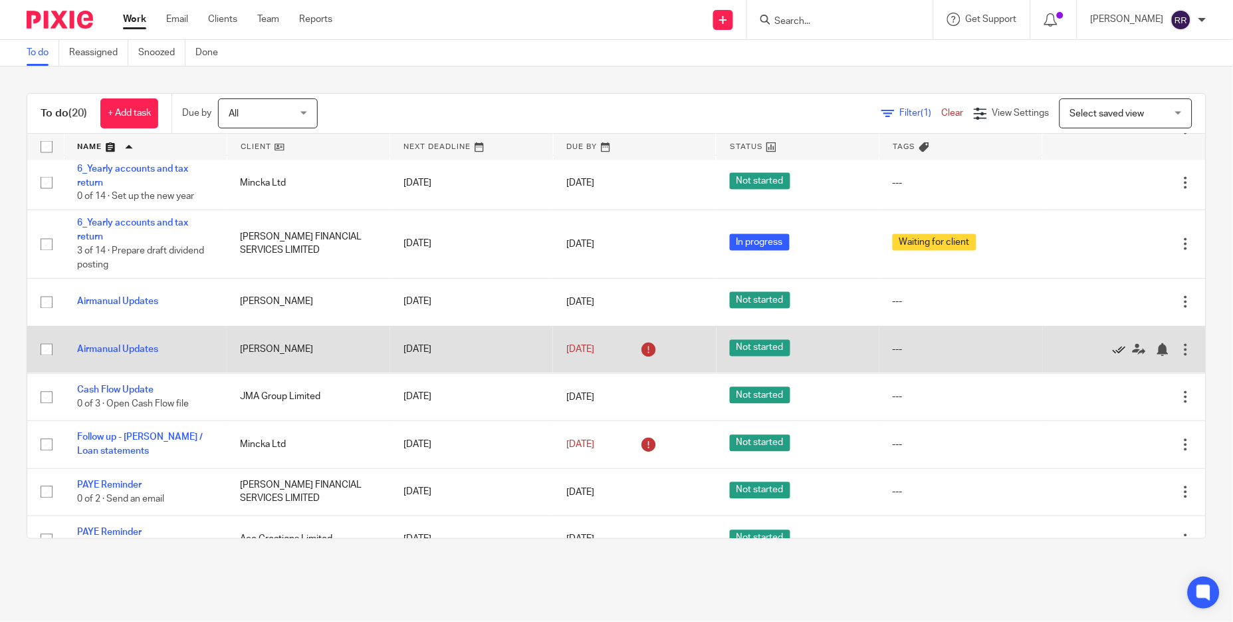
click at [1113, 350] on icon at bounding box center [1119, 349] width 13 height 13
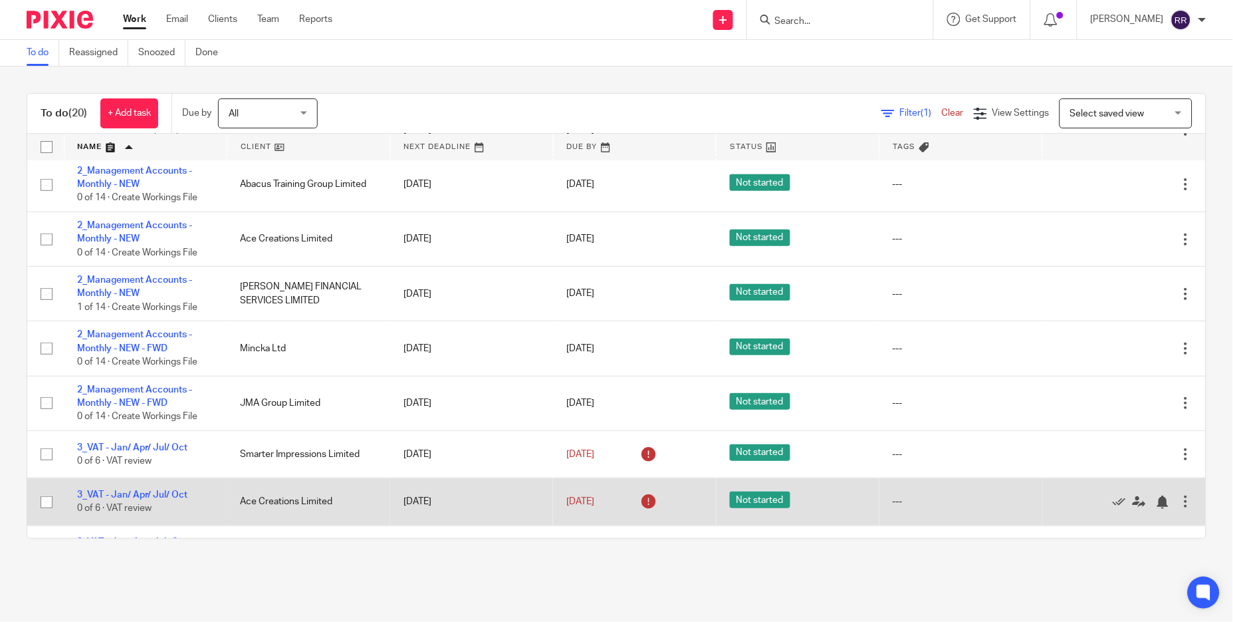
scroll to position [0, 0]
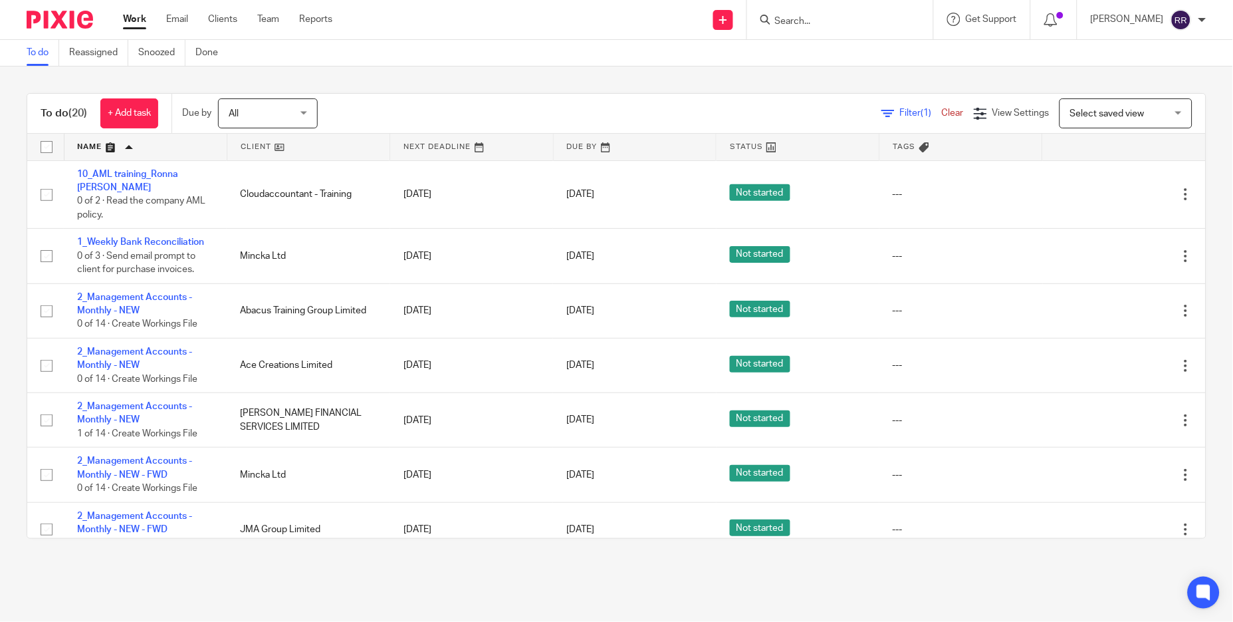
click at [666, 88] on div "To do (20) + Add task Due by All All Today Tomorrow This week Next week This mo…" at bounding box center [616, 315] width 1233 height 499
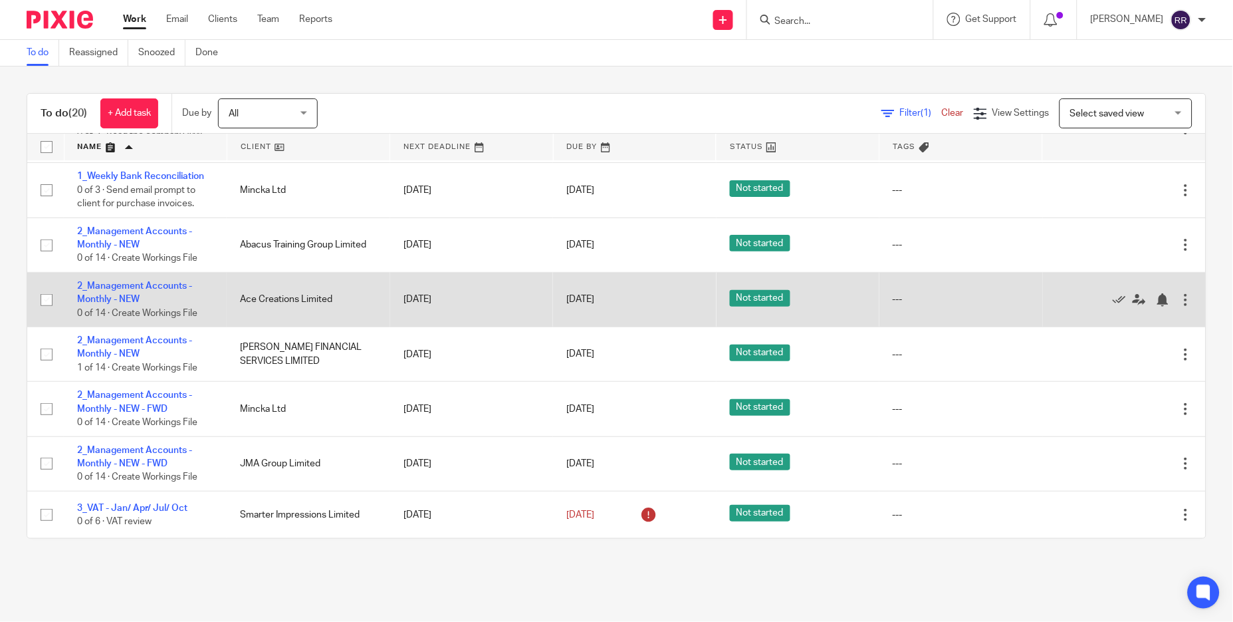
scroll to position [100, 0]
